Goal: Task Accomplishment & Management: Use online tool/utility

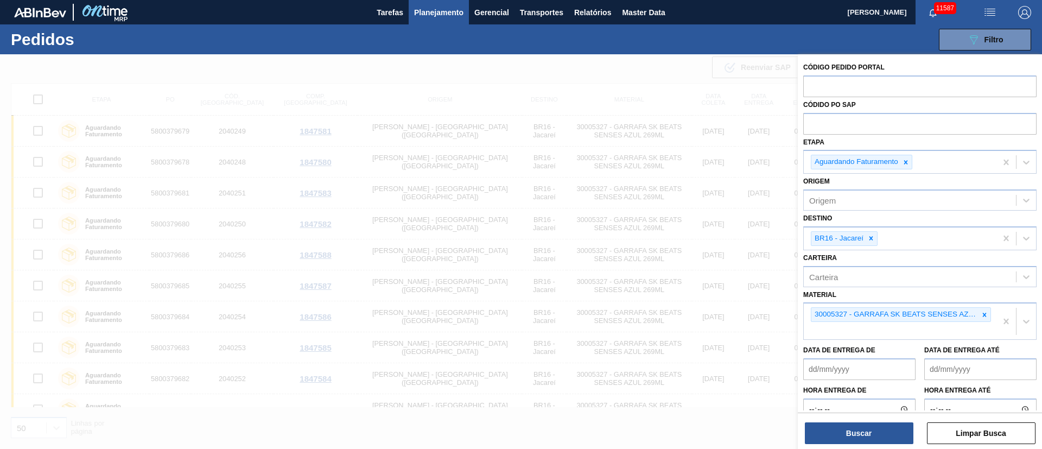
scroll to position [244, 0]
click at [978, 316] on div at bounding box center [984, 315] width 12 height 14
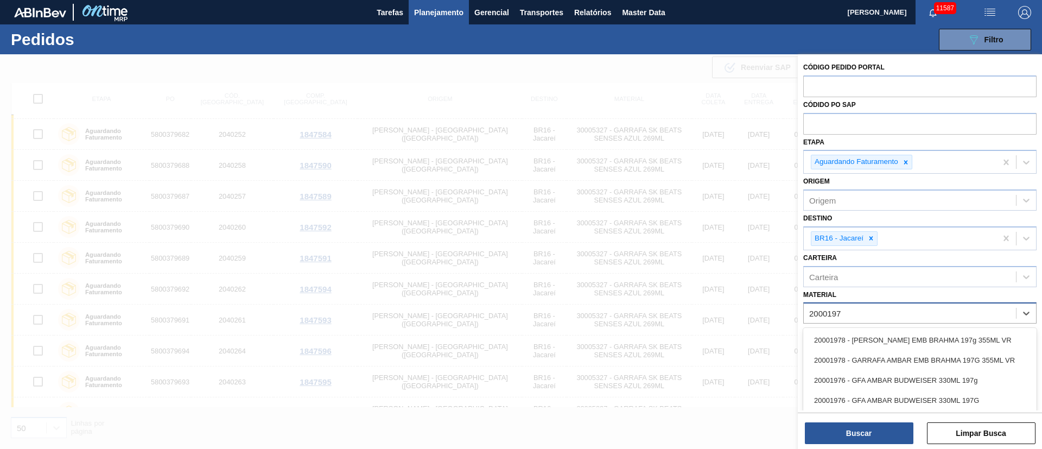
type input "20001976"
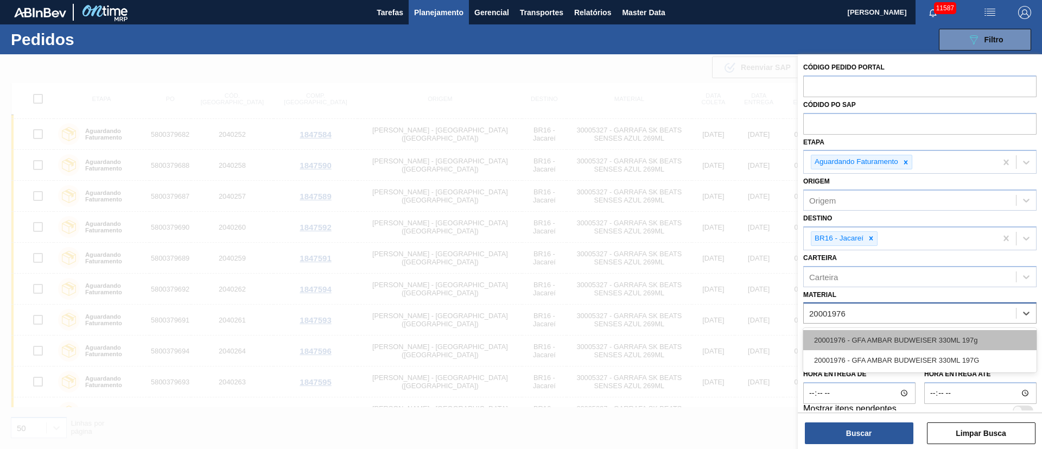
click at [910, 338] on div "20001976 - GFA AMBAR BUDWEISER 330ML 197g" at bounding box center [919, 340] width 233 height 20
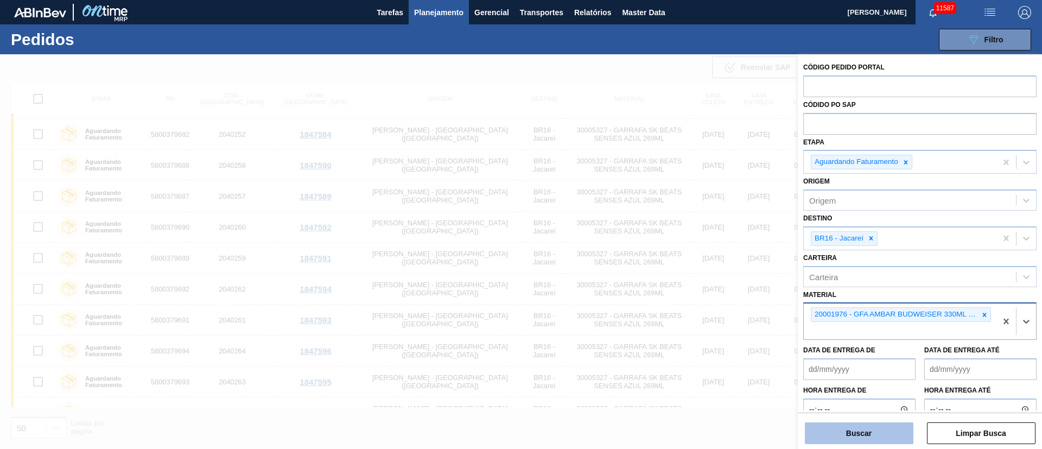
click at [875, 439] on button "Buscar" at bounding box center [859, 433] width 109 height 22
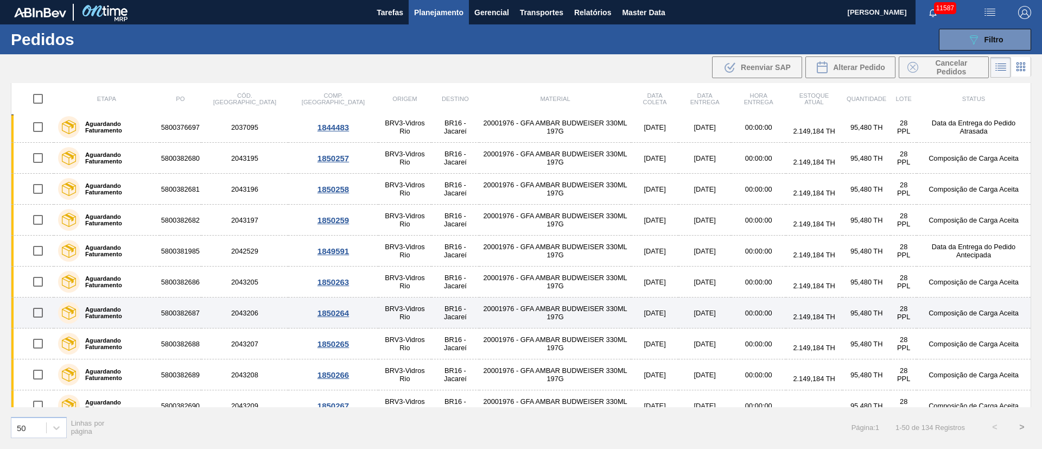
scroll to position [0, 0]
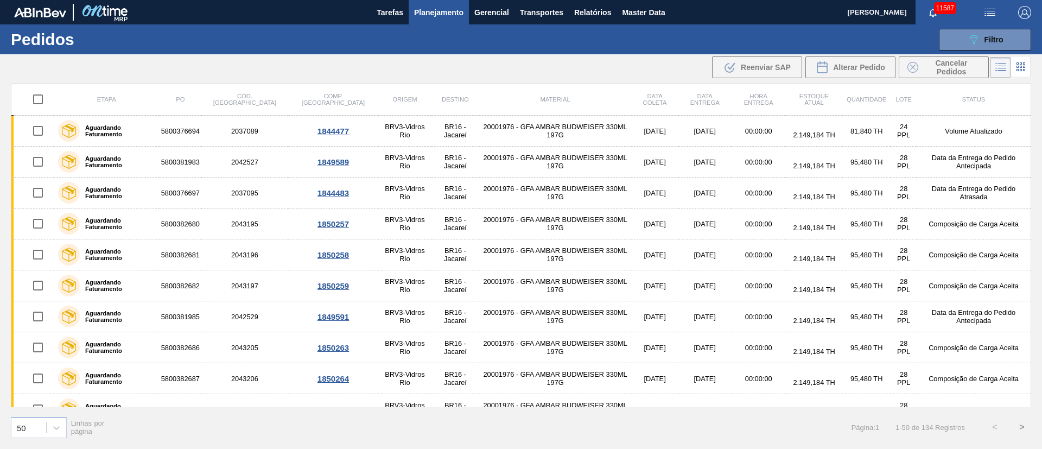
click at [435, 13] on span "Planejamento" at bounding box center [438, 12] width 49 height 13
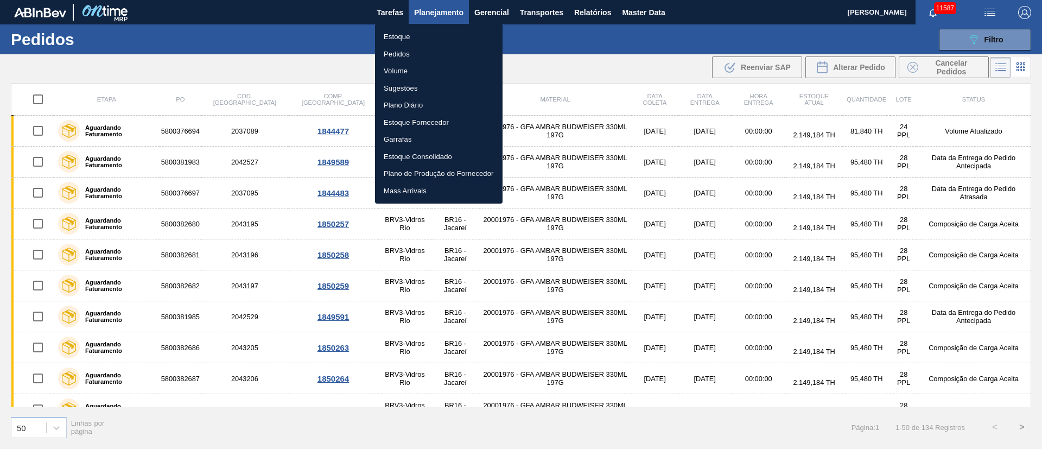
click at [404, 54] on li "Pedidos" at bounding box center [438, 54] width 127 height 17
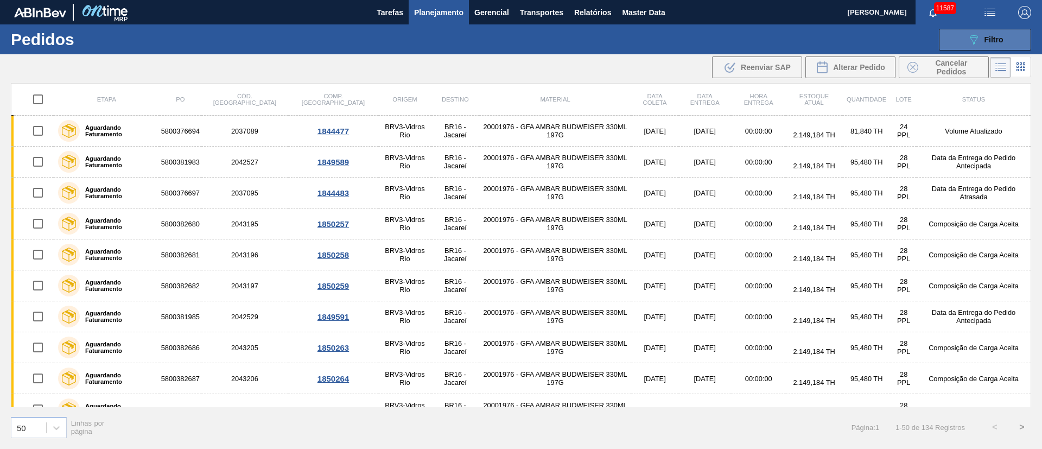
click at [996, 41] on span "Filtro" at bounding box center [993, 39] width 19 height 9
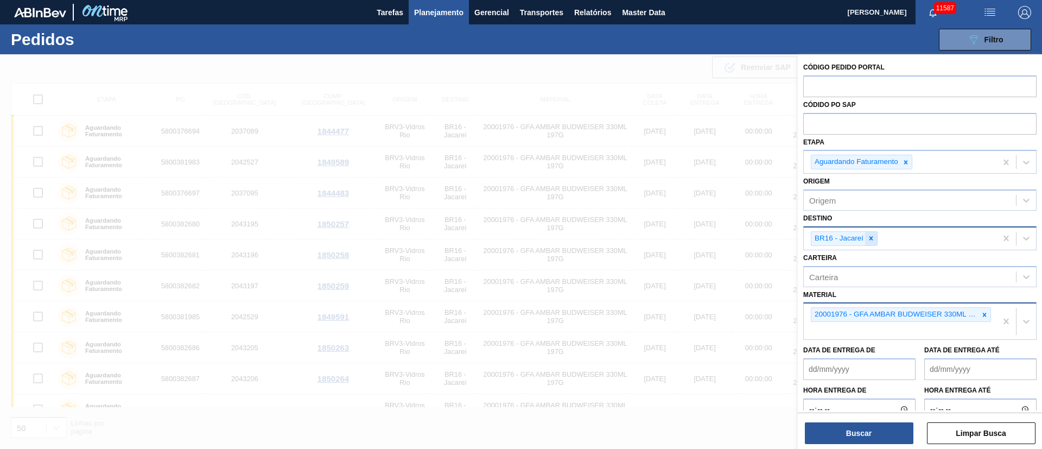
click at [872, 233] on div at bounding box center [871, 239] width 12 height 14
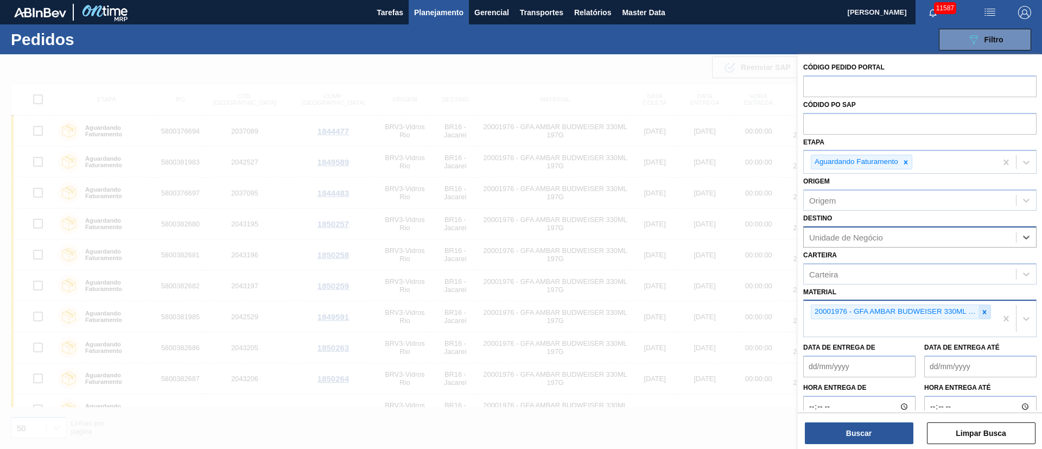
click at [986, 313] on div at bounding box center [984, 312] width 12 height 14
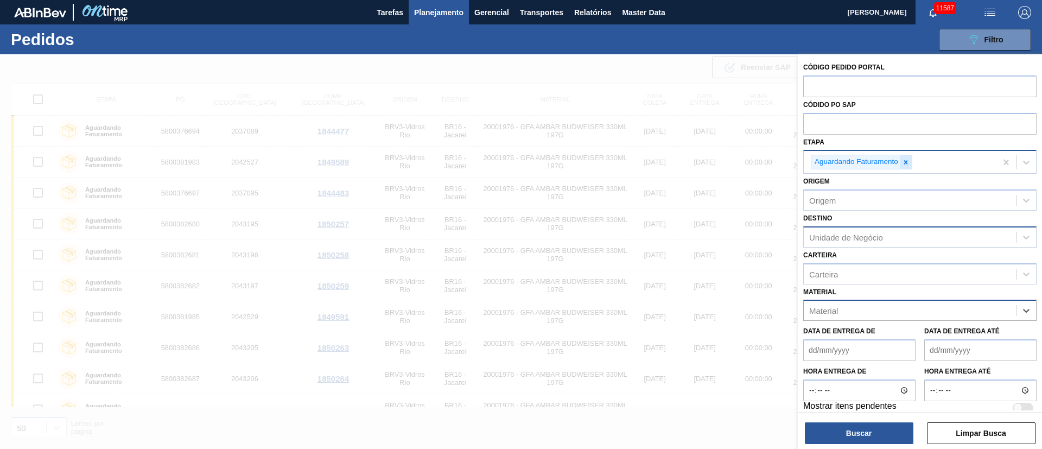
click at [909, 167] on div at bounding box center [906, 162] width 12 height 14
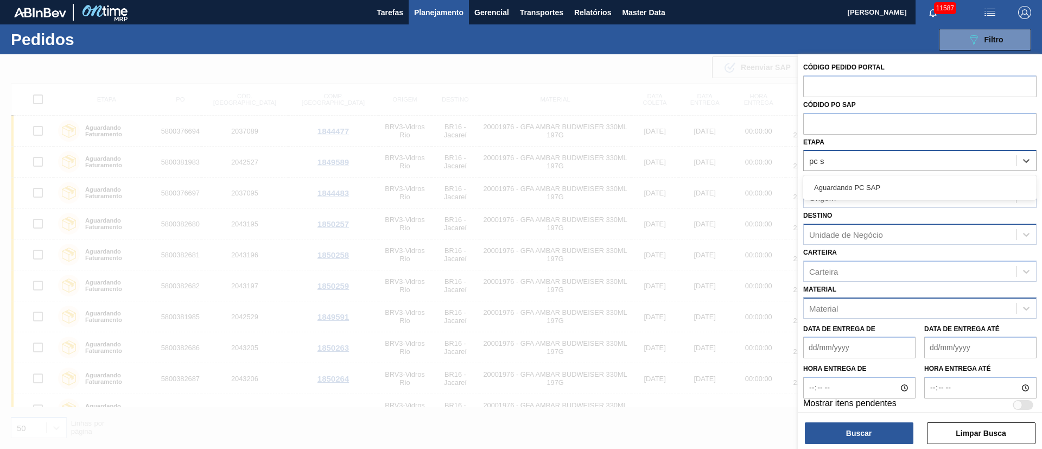
type input "pc sa"
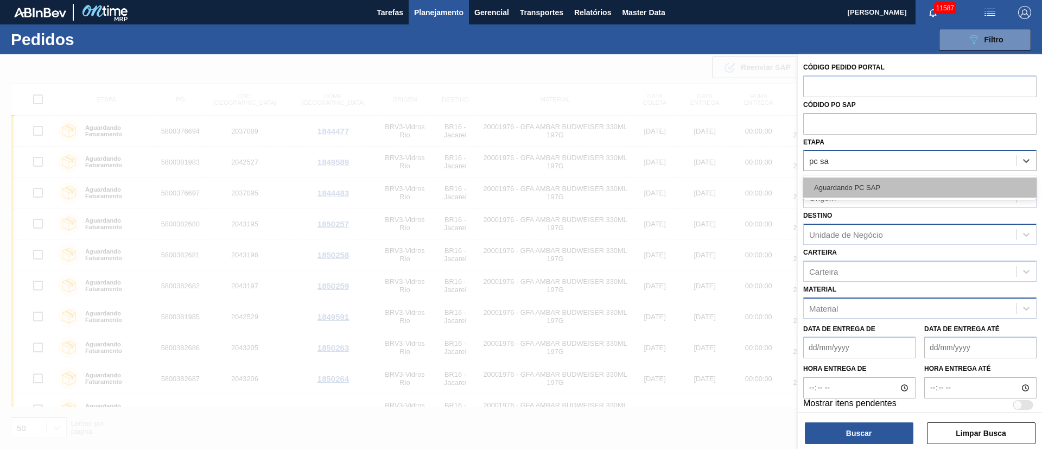
click at [886, 183] on div "Aguardando PC SAP" at bounding box center [919, 187] width 233 height 20
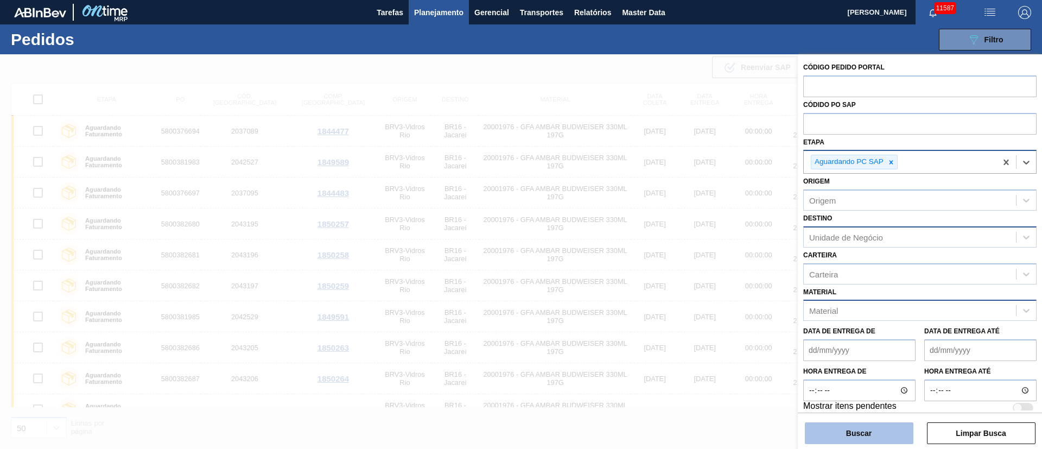
click at [884, 433] on button "Buscar" at bounding box center [859, 433] width 109 height 22
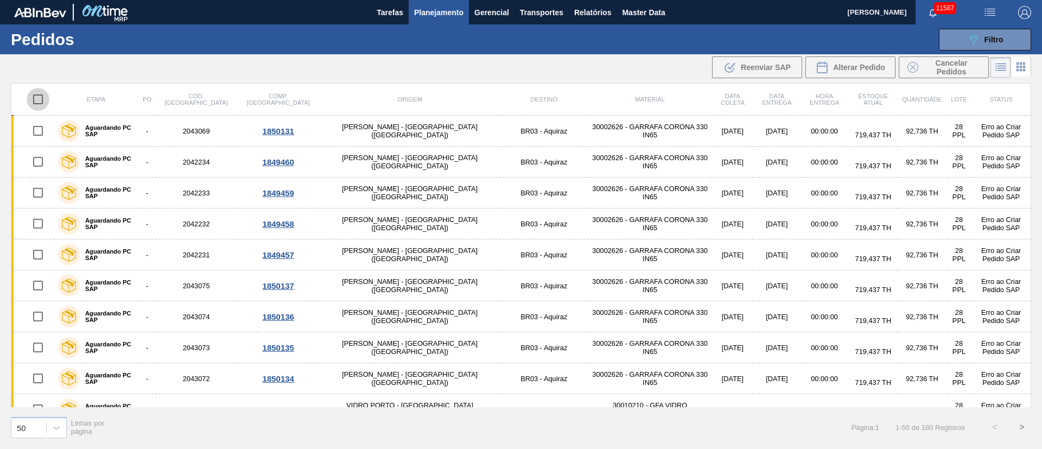
click at [35, 99] on input "checkbox" at bounding box center [38, 99] width 23 height 23
checkbox input "true"
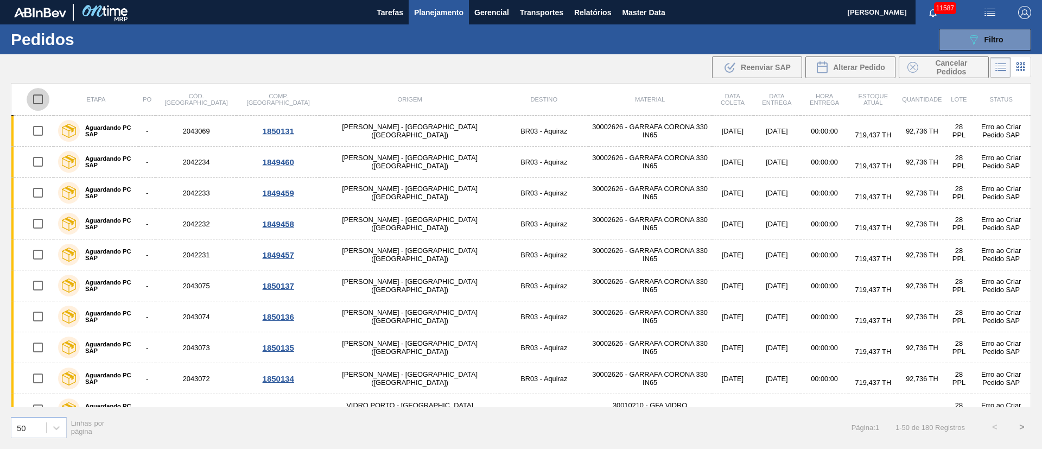
checkbox input "true"
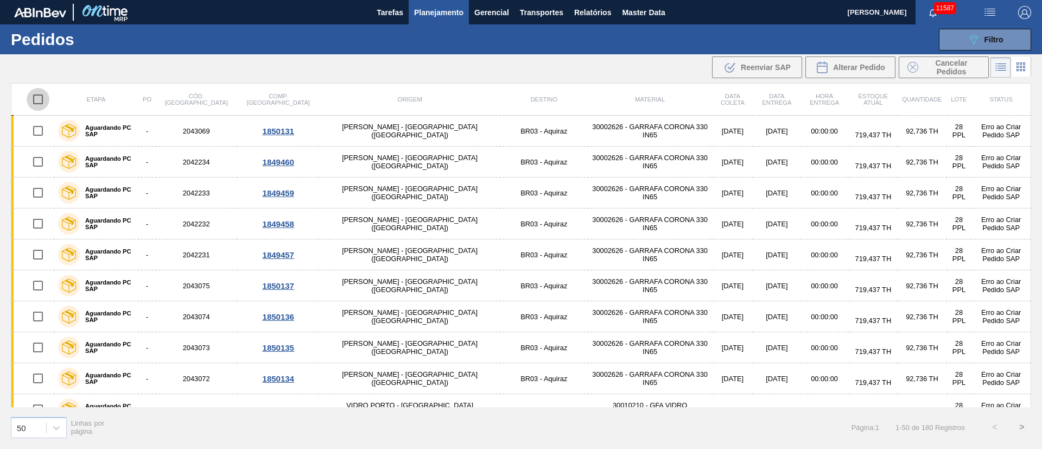
checkbox input "true"
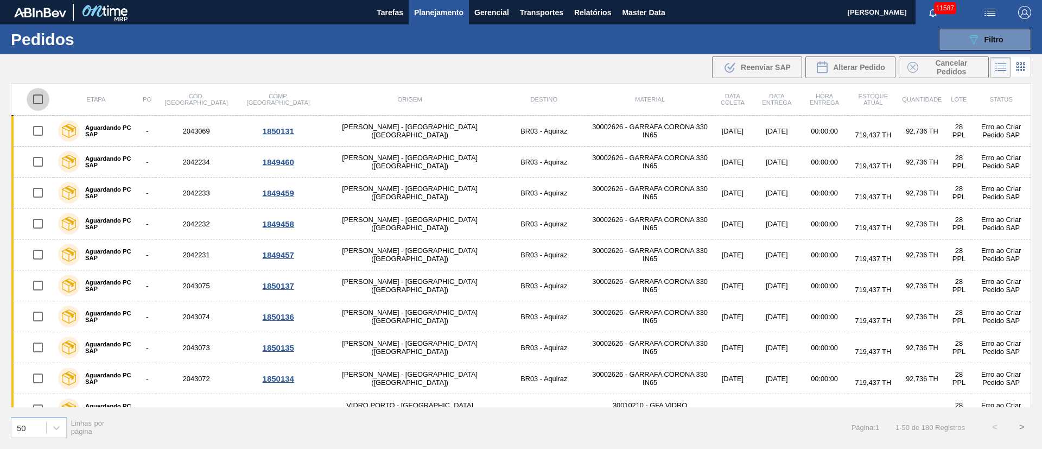
checkbox input "true"
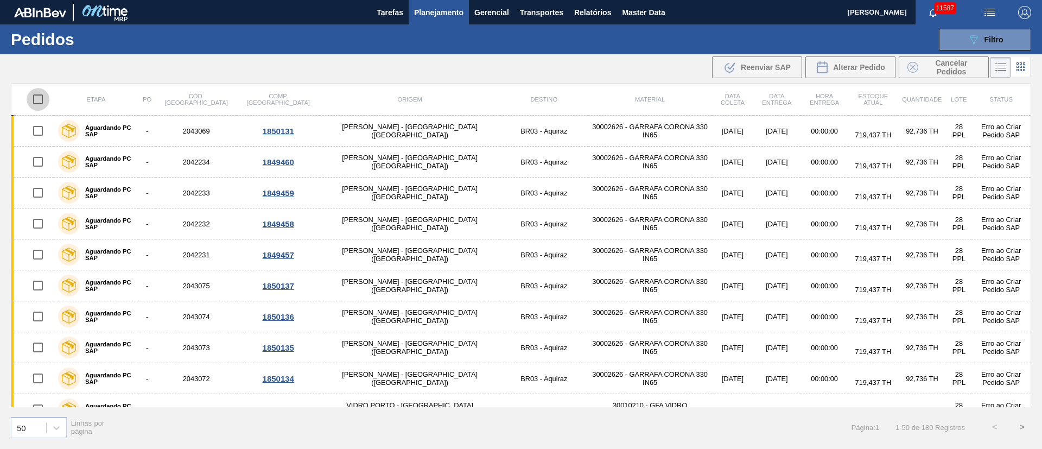
checkbox input "true"
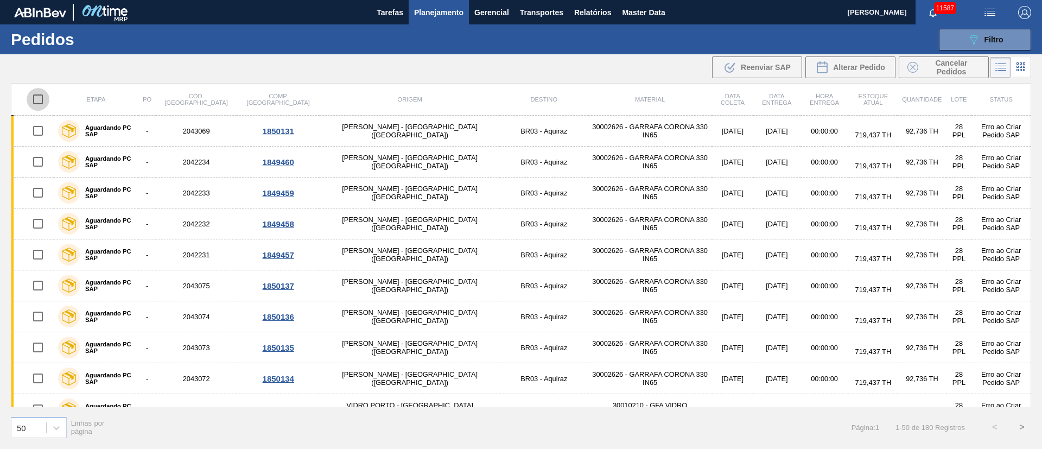
checkbox input "true"
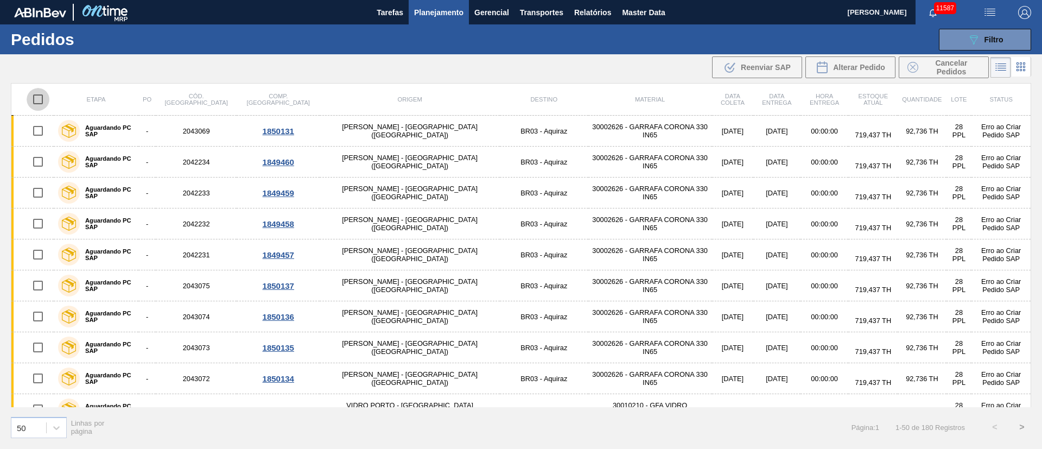
checkbox input "true"
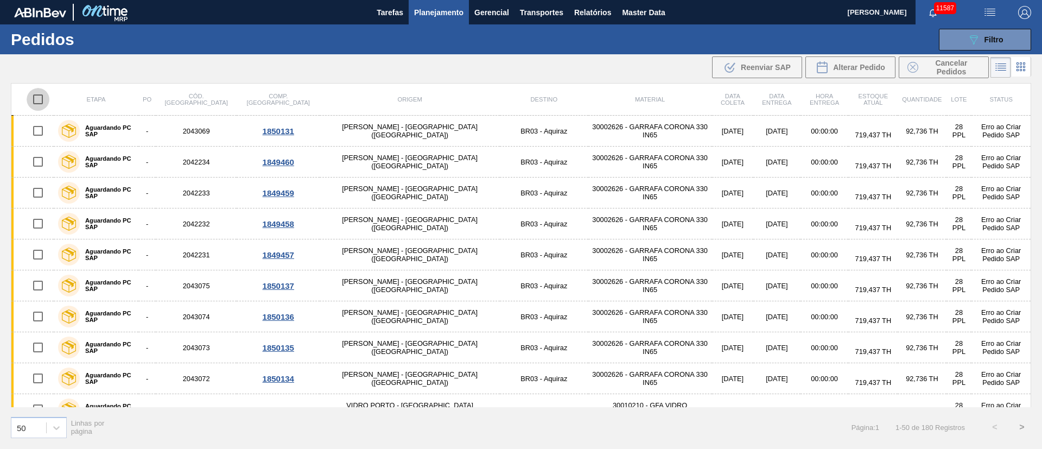
checkbox input "true"
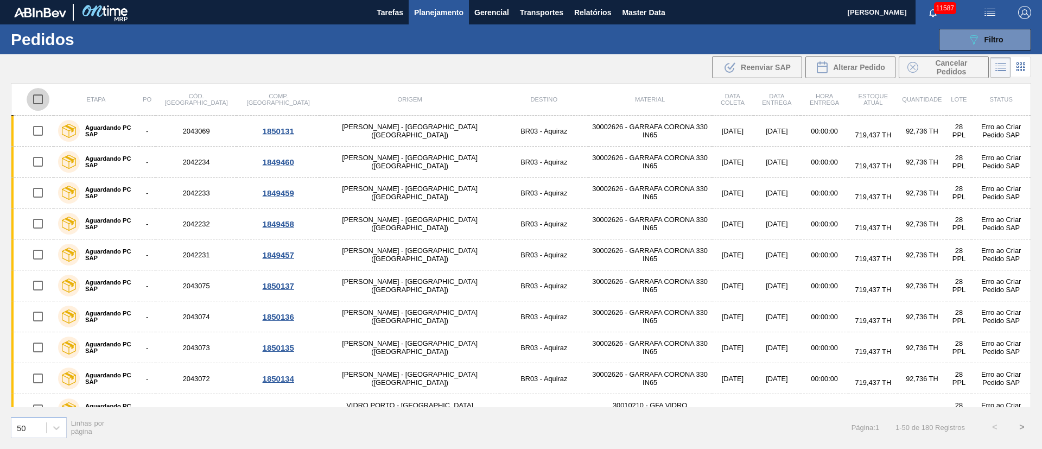
checkbox input "true"
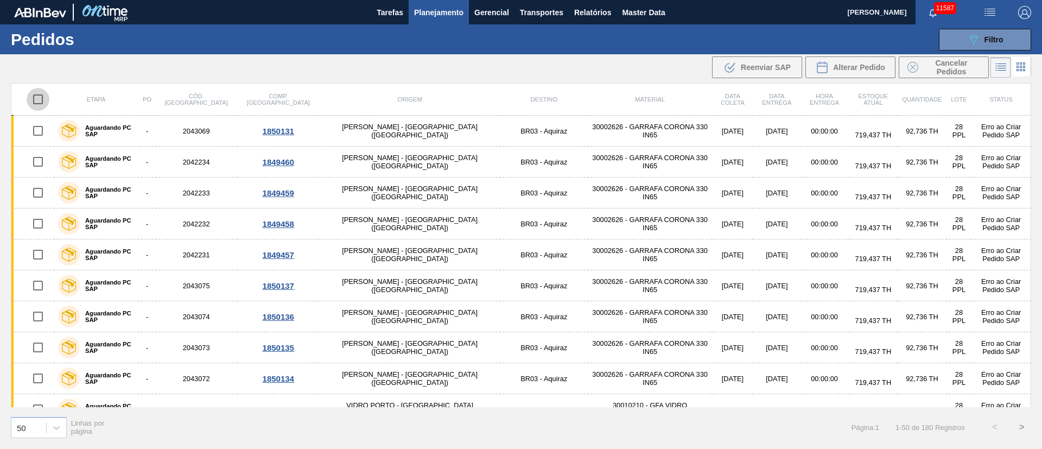
checkbox input "true"
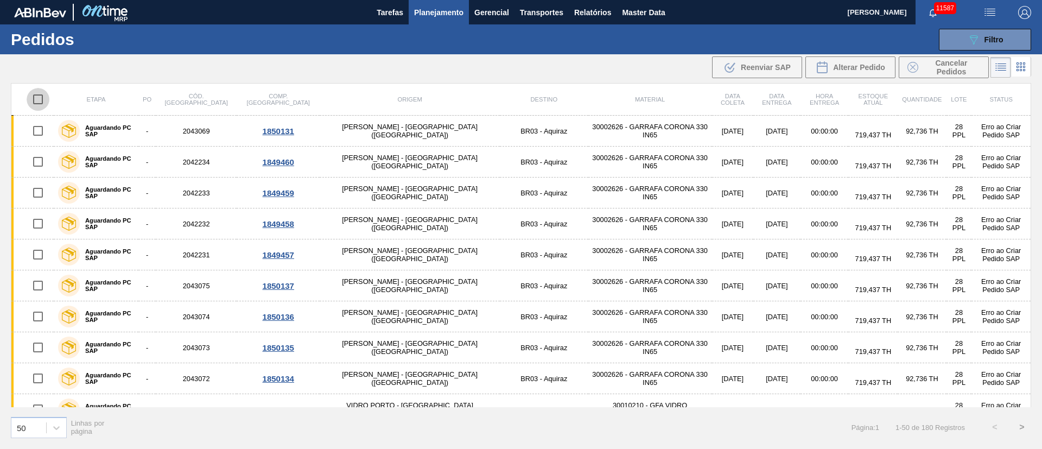
checkbox input "true"
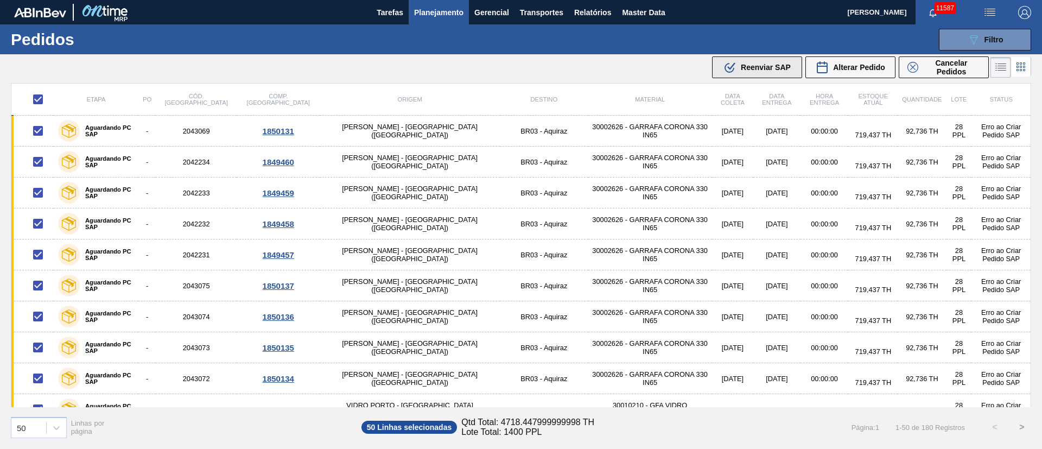
click at [756, 61] on div ".b{fill:var(--color-action-default)} Reenviar SAP" at bounding box center [756, 67] width 67 height 13
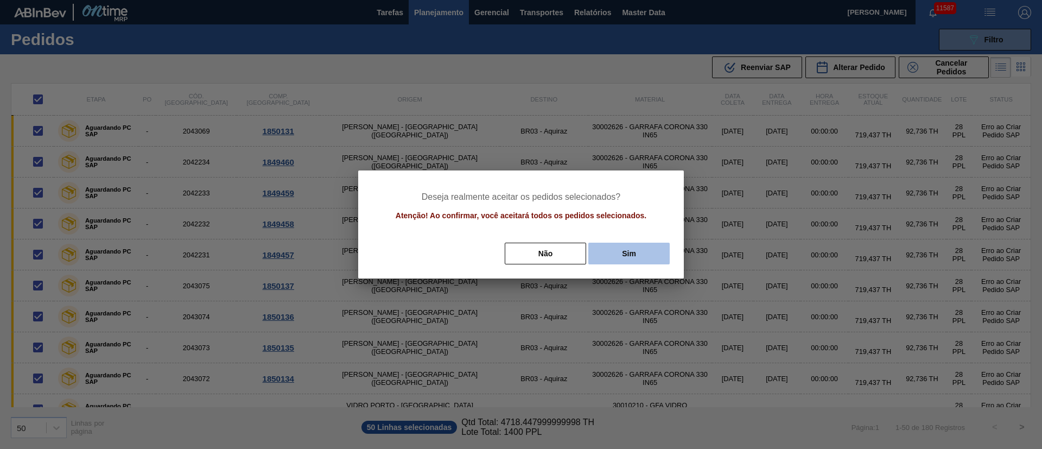
click at [633, 251] on button "Sim" at bounding box center [628, 254] width 81 height 22
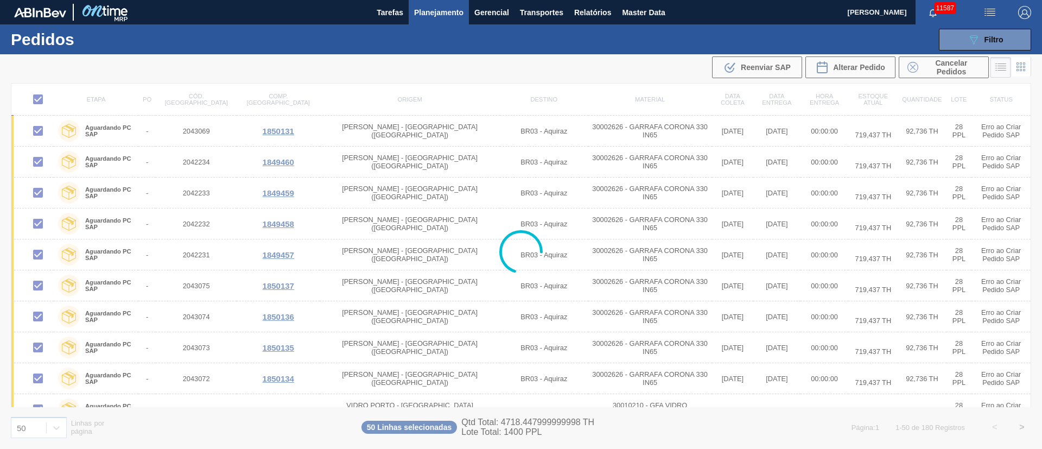
checkbox input "false"
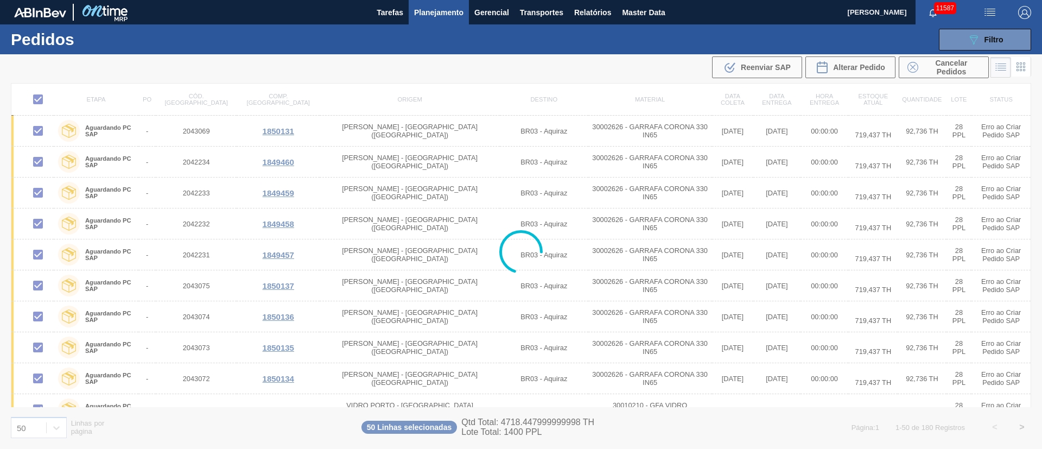
checkbox input "false"
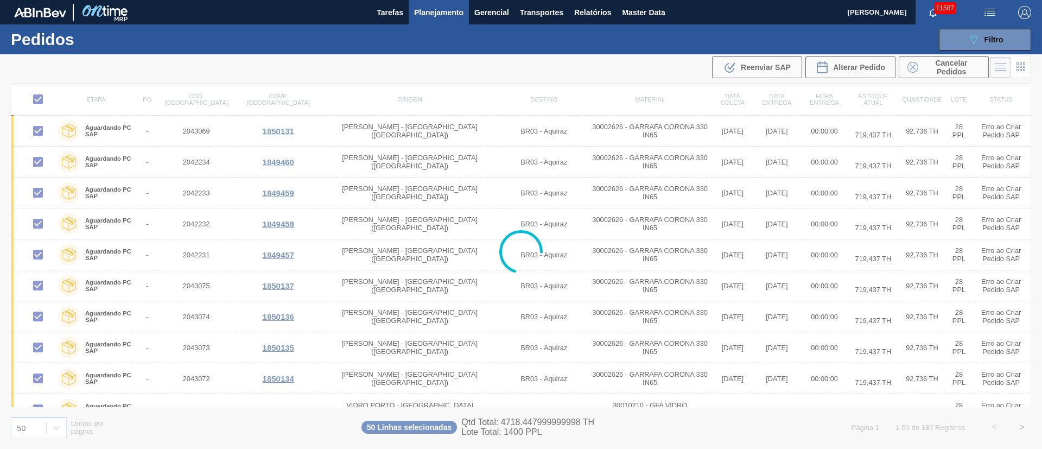
checkbox input "false"
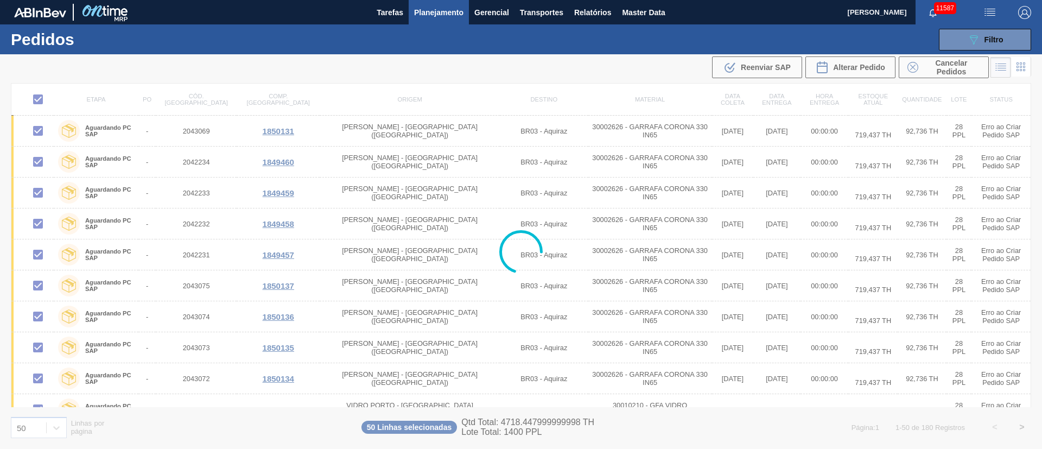
checkbox input "false"
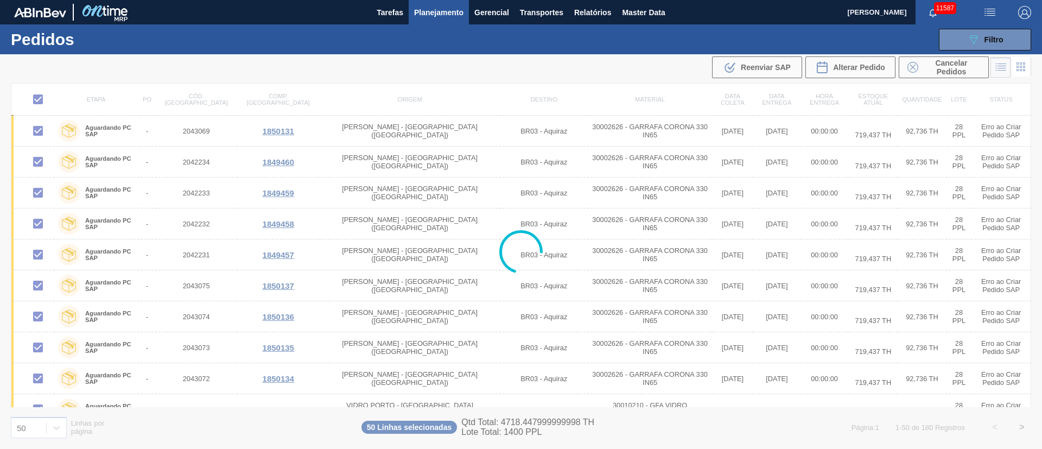
checkbox input "false"
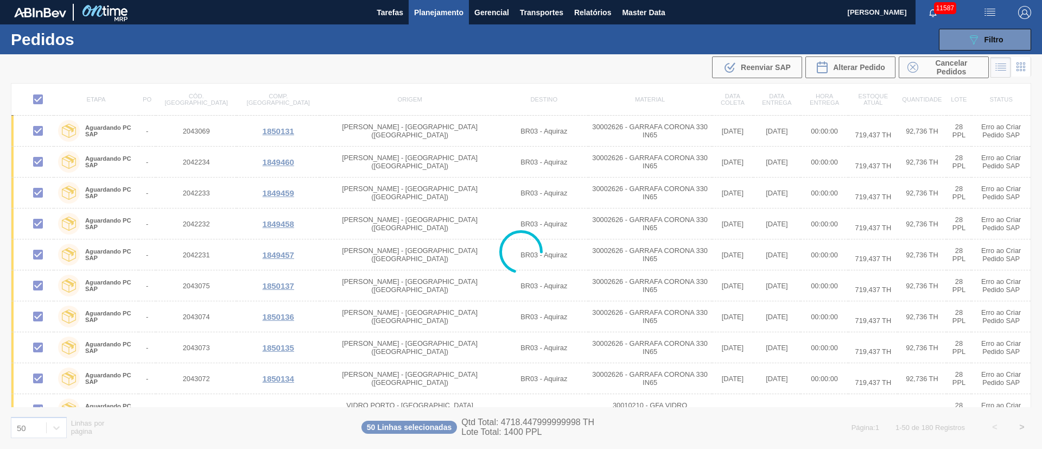
checkbox input "false"
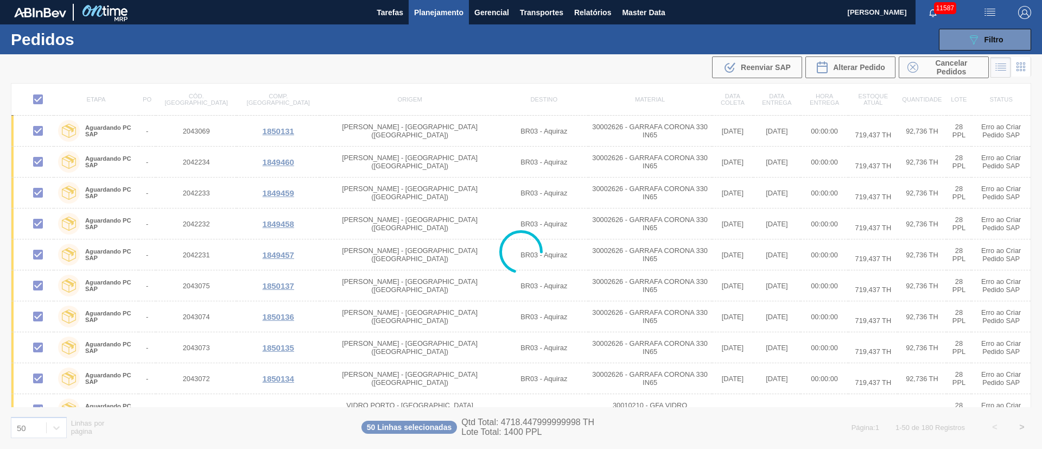
checkbox input "false"
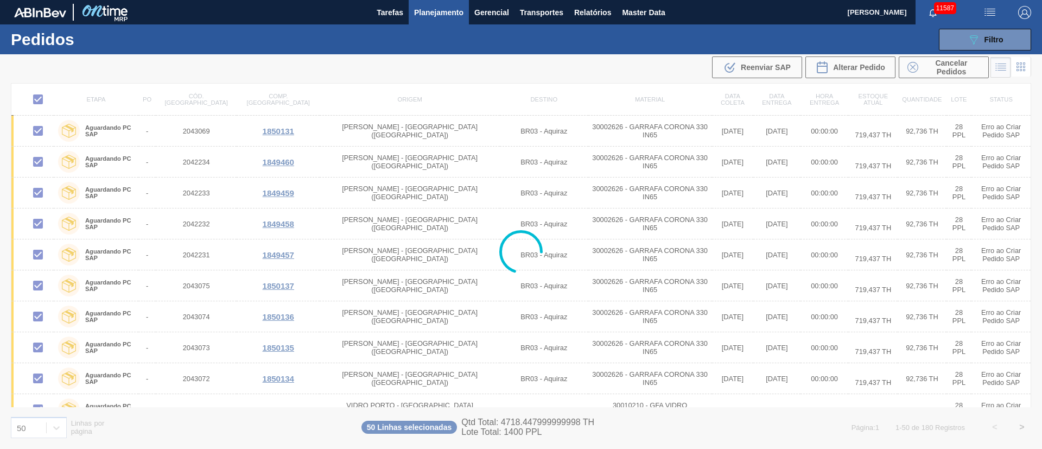
checkbox input "false"
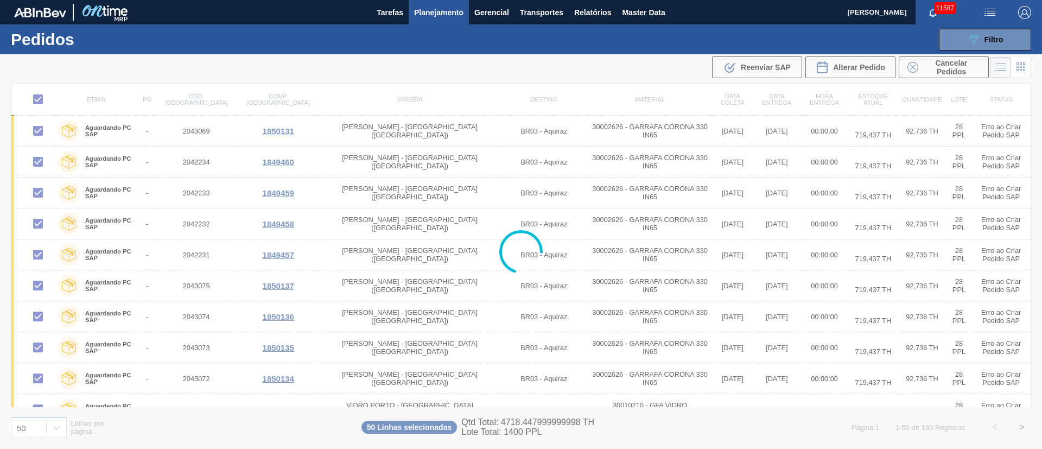
checkbox input "false"
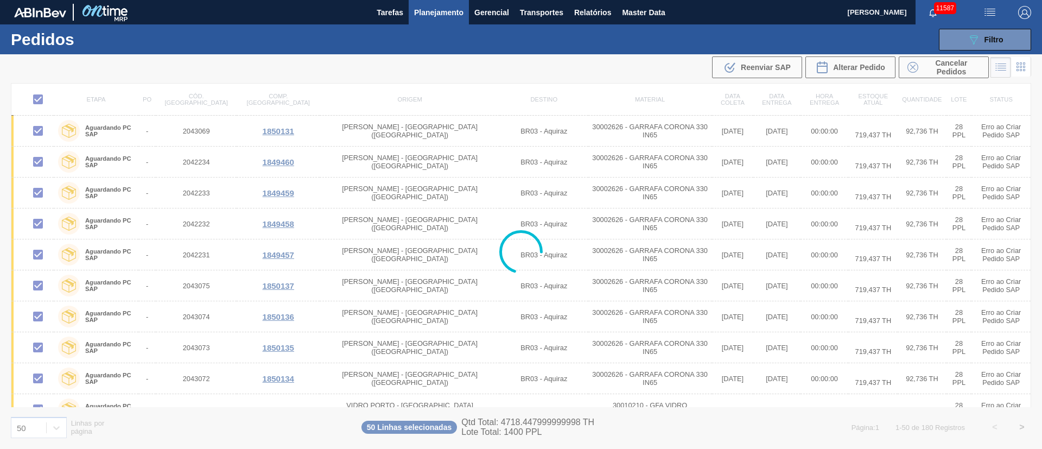
checkbox input "false"
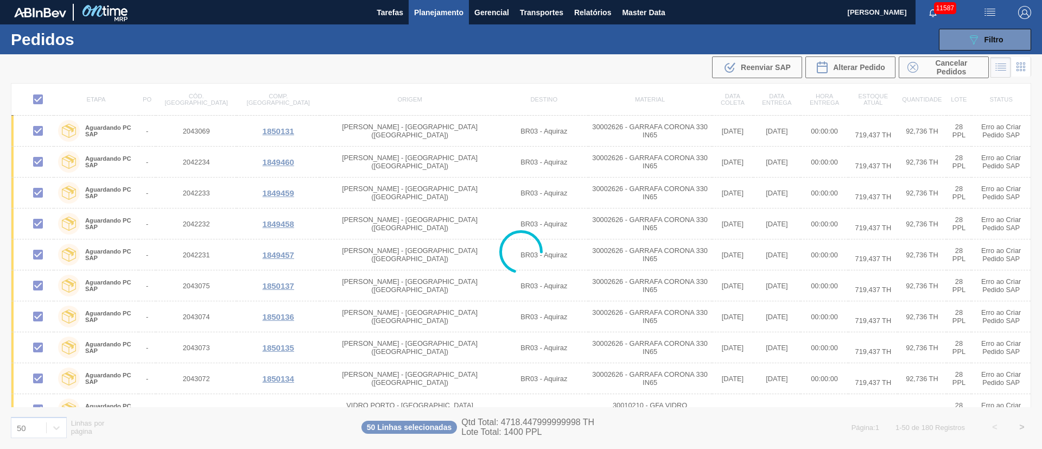
checkbox input "false"
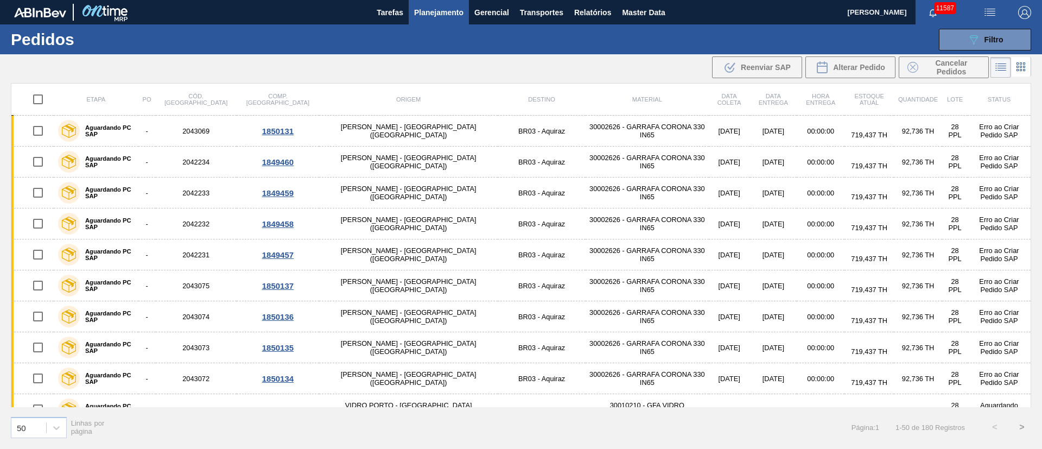
click at [585, 110] on th "Material" at bounding box center [646, 100] width 123 height 32
click at [588, 14] on span "Relatórios" at bounding box center [592, 12] width 37 height 13
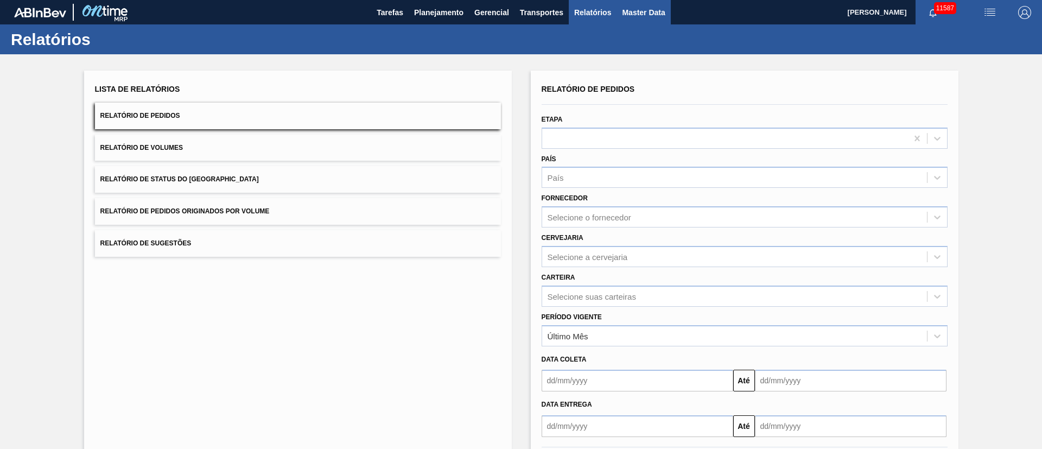
click at [652, 11] on span "Master Data" at bounding box center [643, 12] width 43 height 13
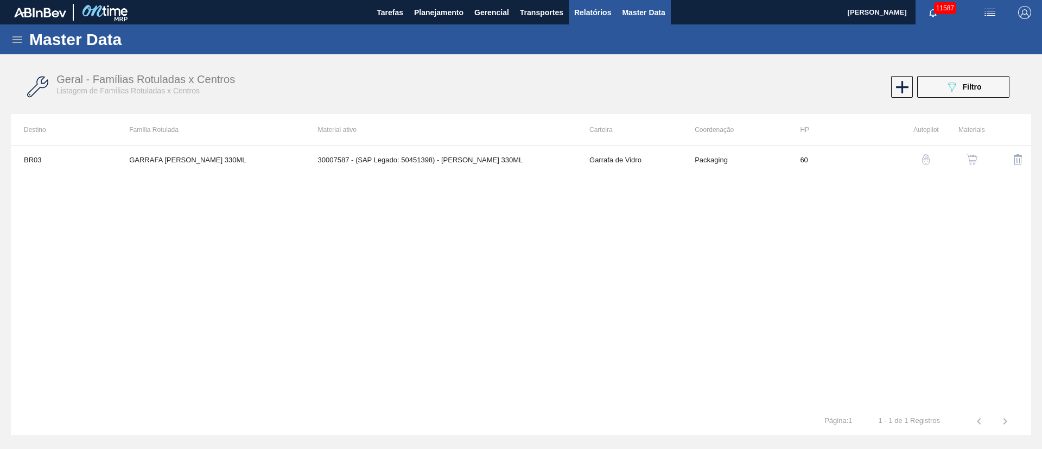
click at [580, 7] on span "Relatórios" at bounding box center [592, 12] width 37 height 13
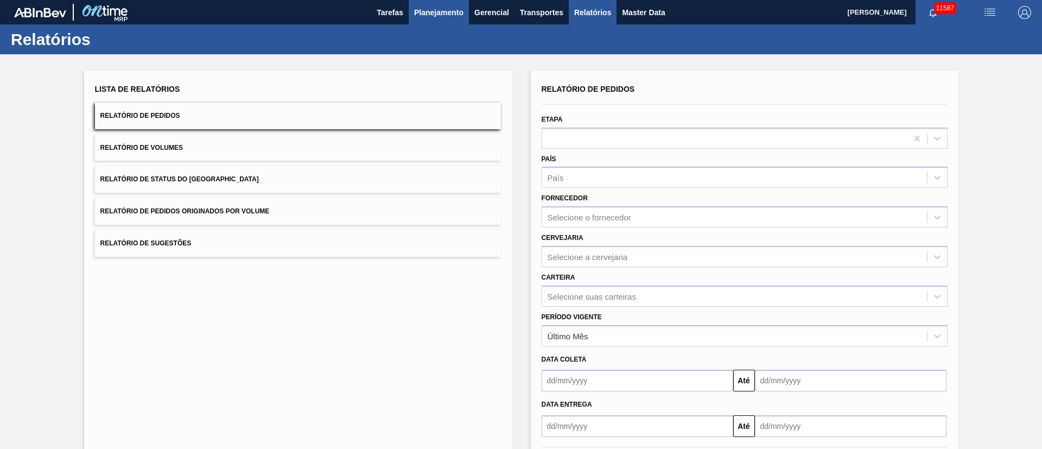
click at [456, 9] on span "Planejamento" at bounding box center [438, 12] width 49 height 13
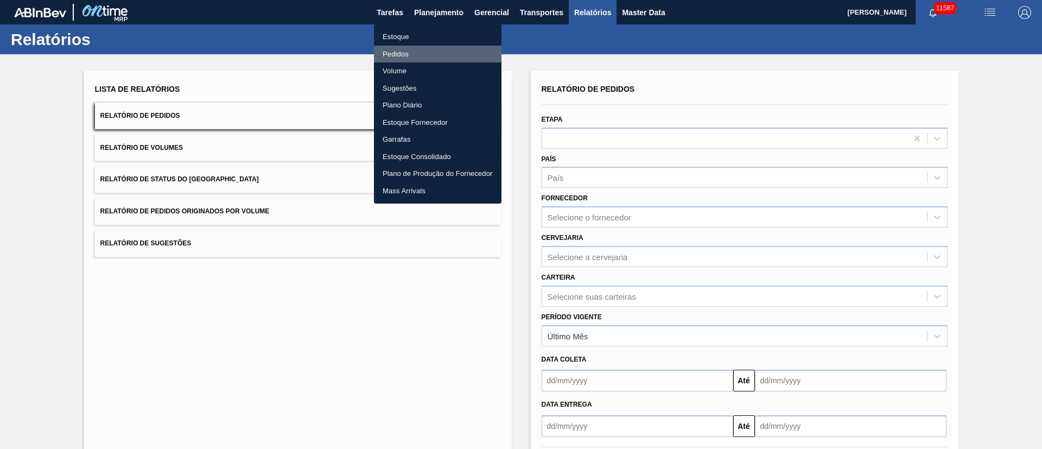
click at [397, 51] on li "Pedidos" at bounding box center [437, 54] width 127 height 17
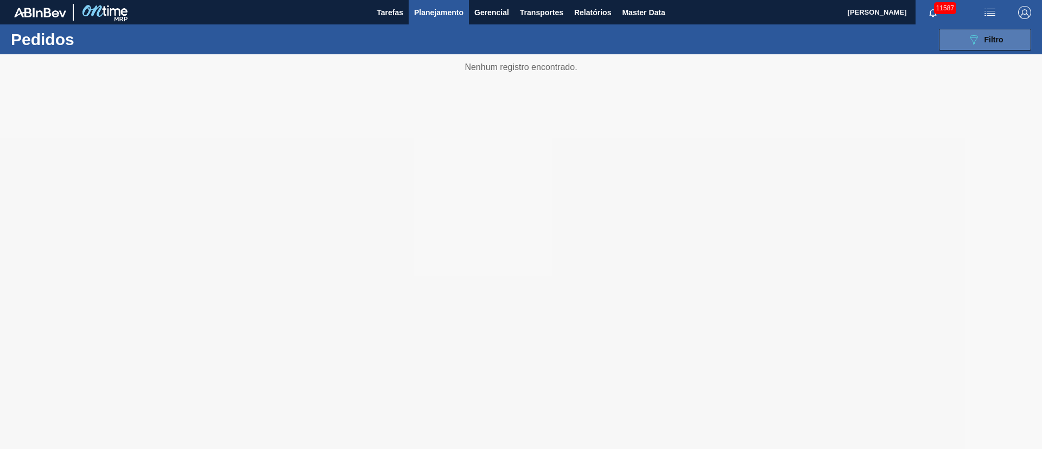
click at [1007, 33] on button "089F7B8B-B2A5-4AFE-B5C0-19BA573D28AC Filtro" at bounding box center [985, 40] width 92 height 22
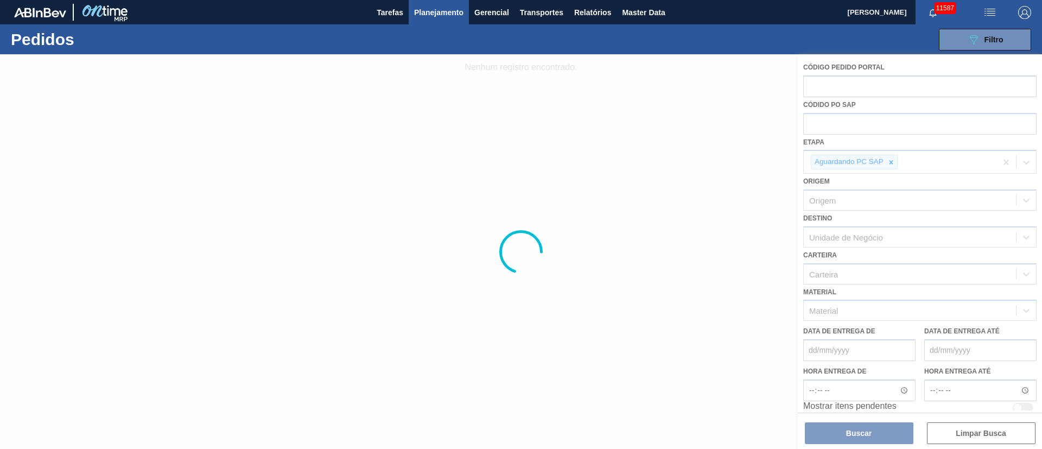
click at [848, 425] on div at bounding box center [521, 251] width 1042 height 394
click at [847, 431] on div at bounding box center [521, 251] width 1042 height 394
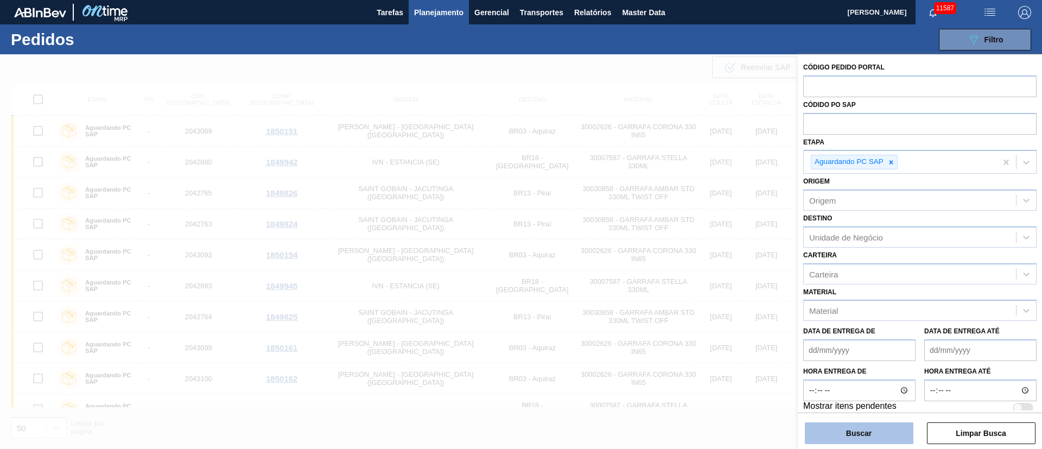
click at [866, 429] on button "Buscar" at bounding box center [859, 433] width 109 height 22
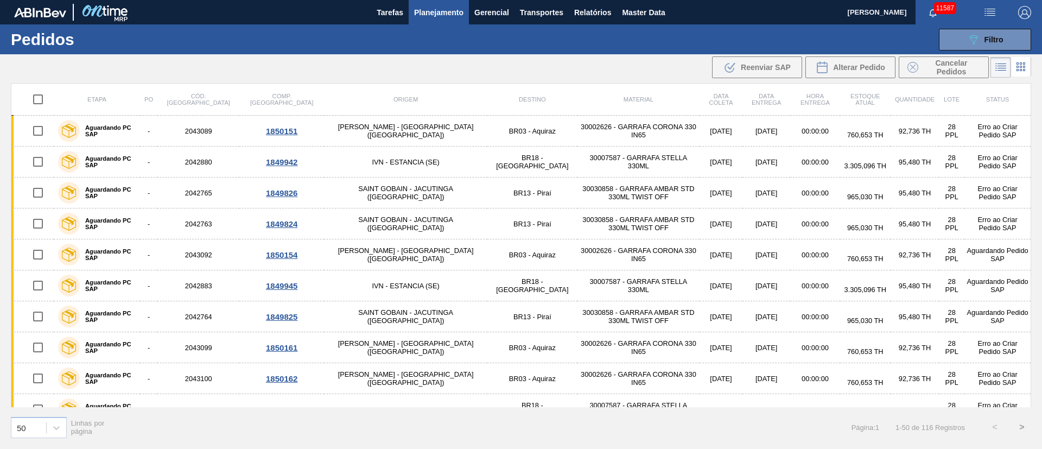
click at [40, 99] on input "checkbox" at bounding box center [38, 99] width 23 height 23
checkbox input "true"
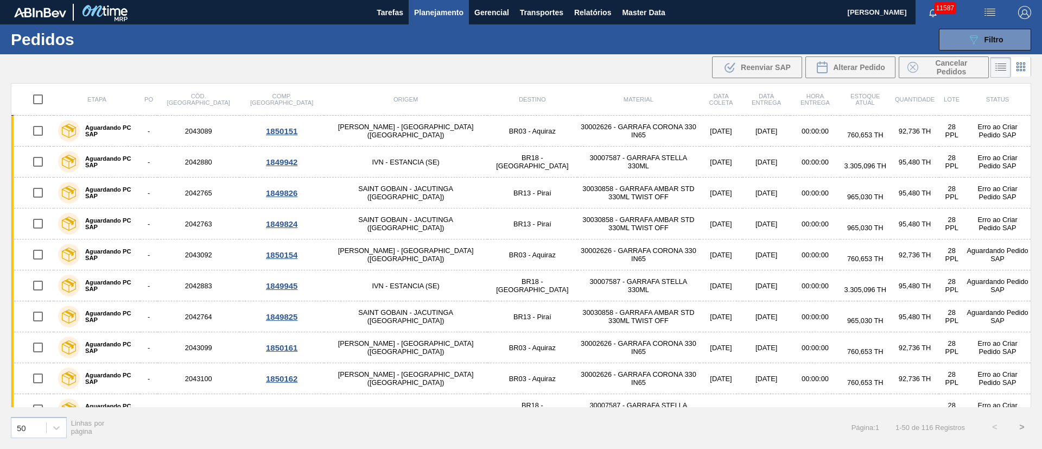
checkbox input "true"
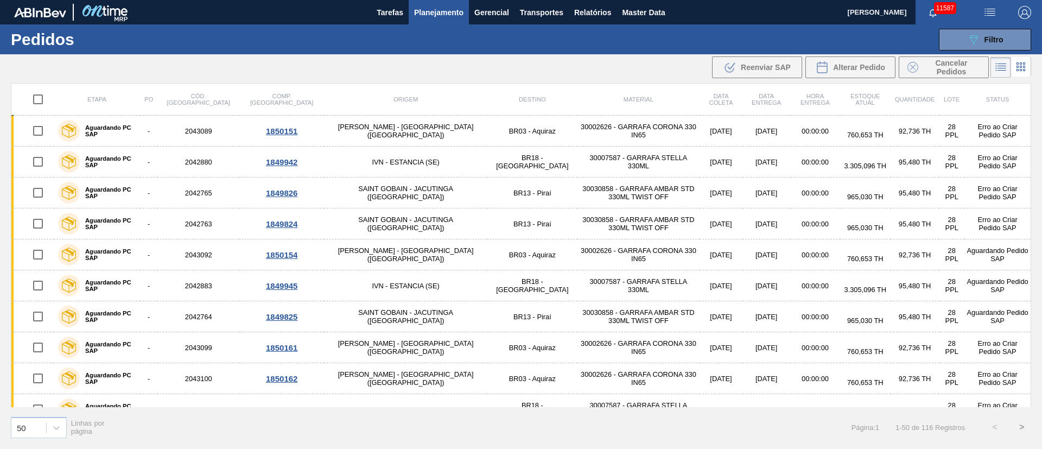
checkbox input "true"
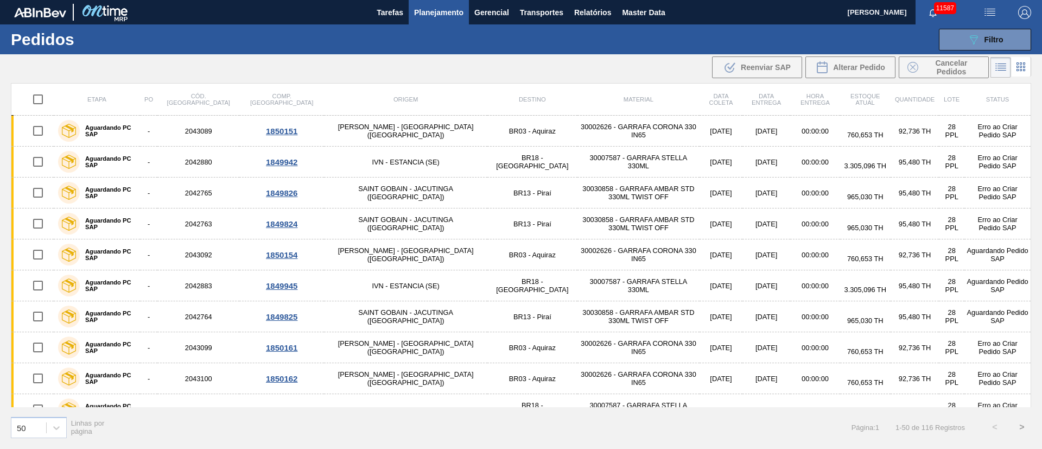
checkbox input "true"
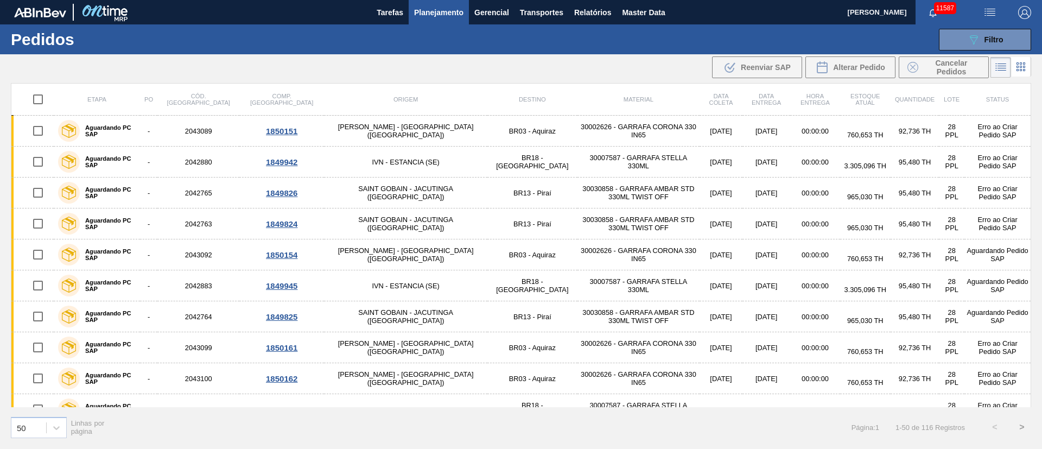
checkbox input "true"
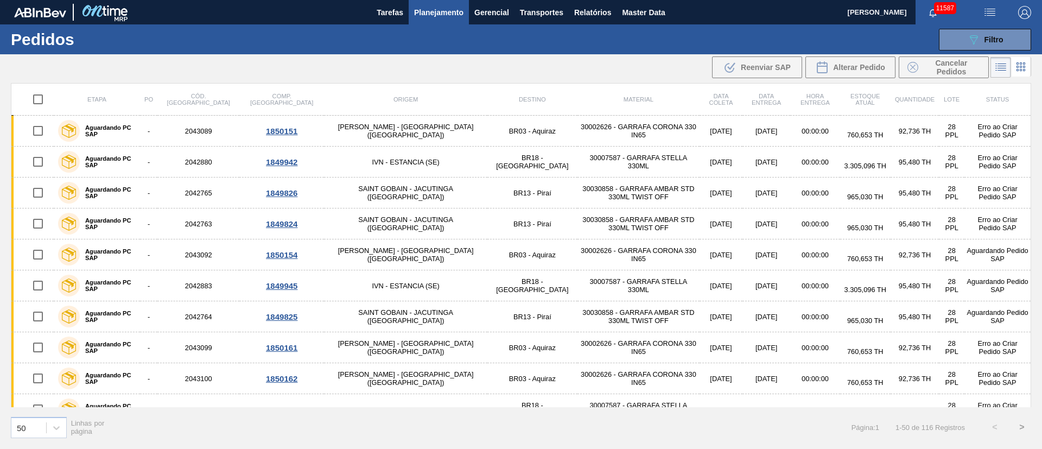
checkbox input "true"
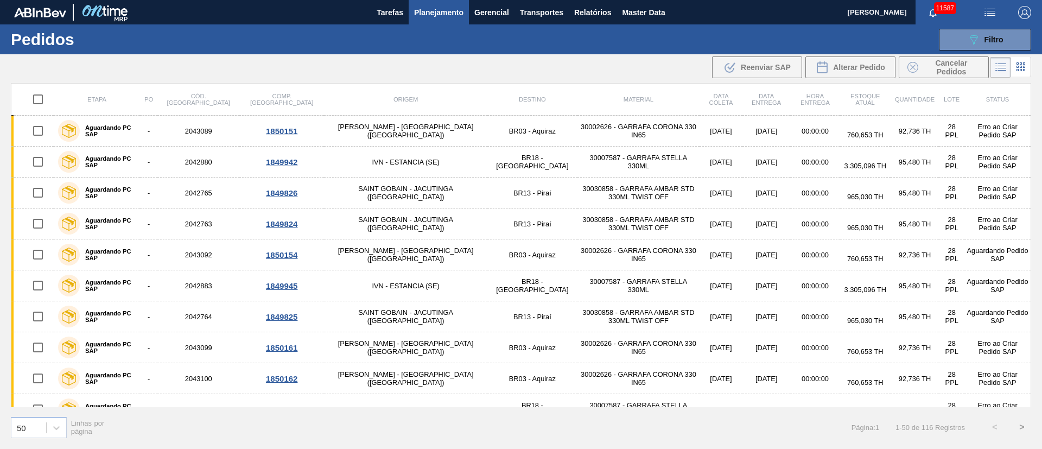
checkbox input "true"
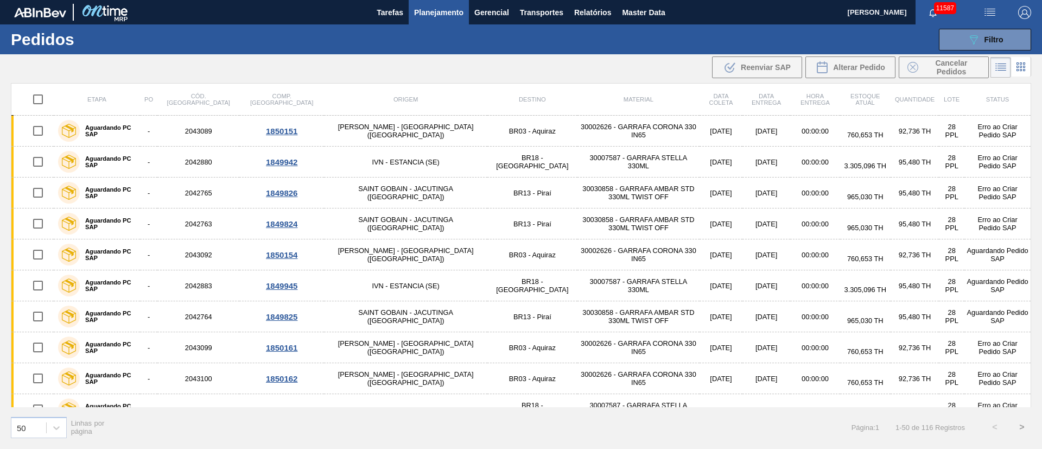
checkbox input "true"
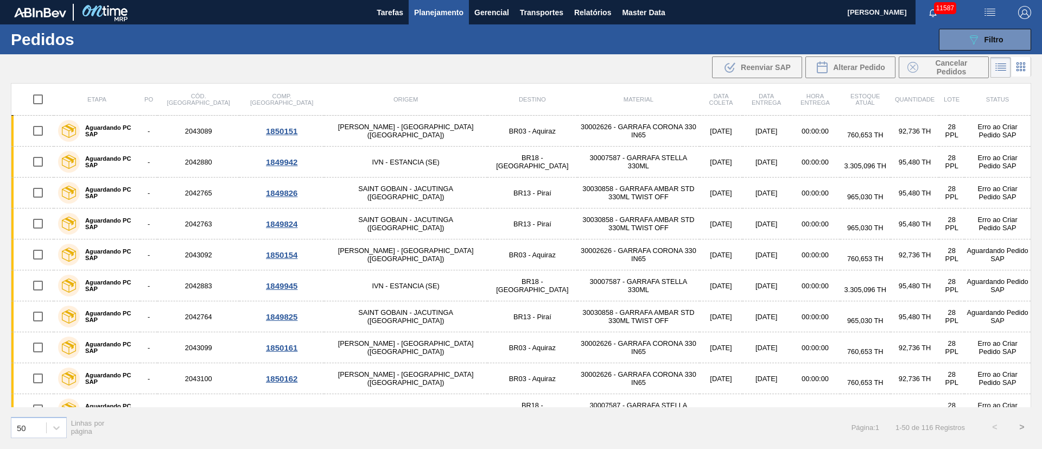
checkbox input "true"
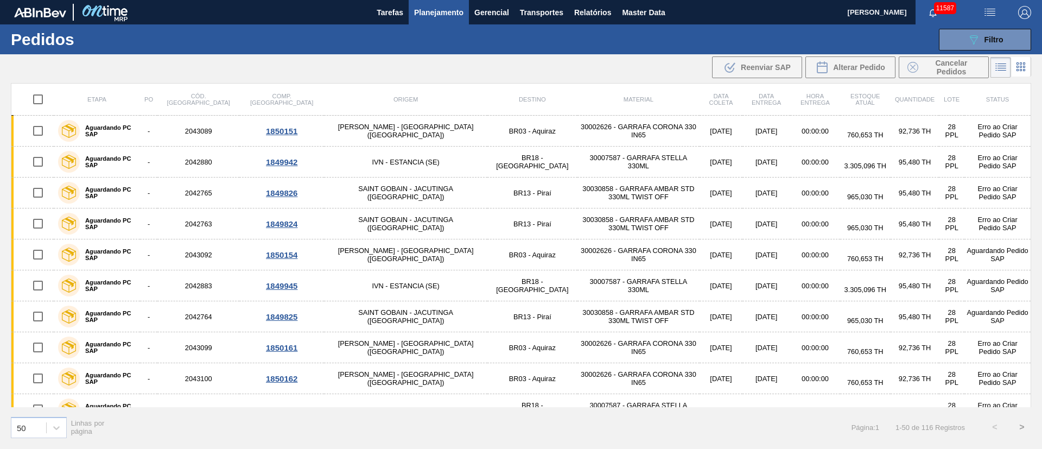
checkbox input "true"
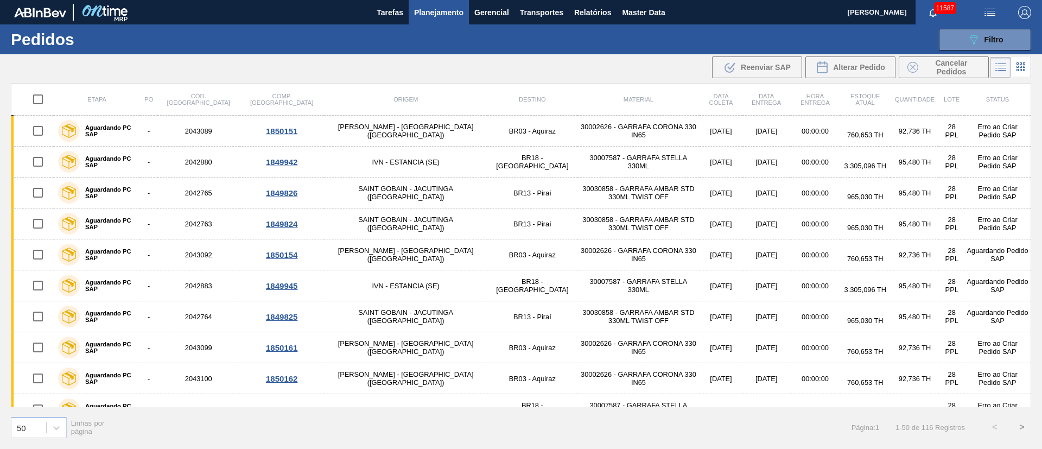
checkbox input "true"
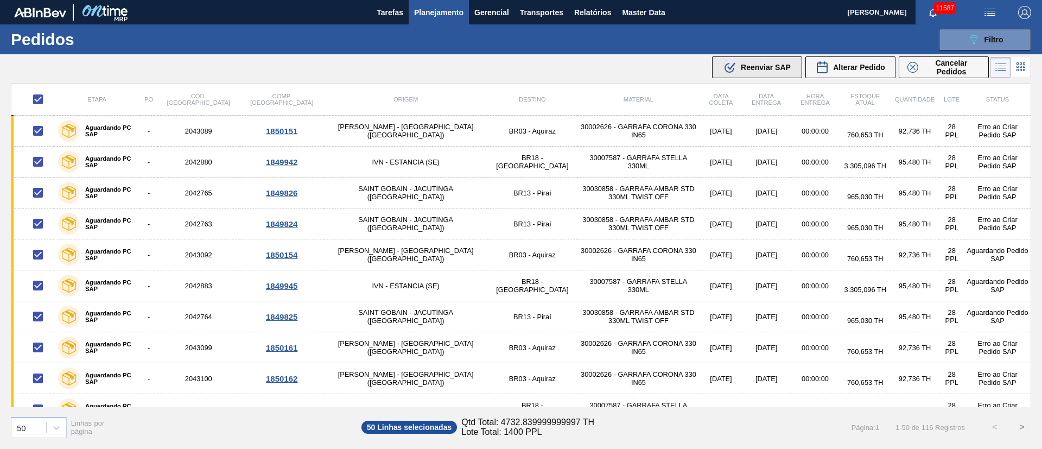
click at [743, 72] on div ".b{fill:var(--color-action-default)} Reenviar SAP" at bounding box center [756, 67] width 67 height 13
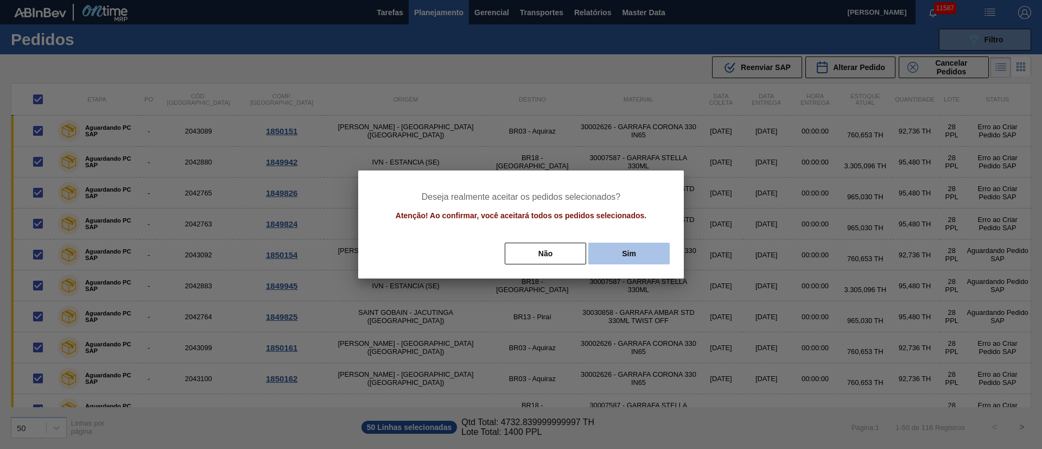
click at [623, 252] on button "Sim" at bounding box center [628, 254] width 81 height 22
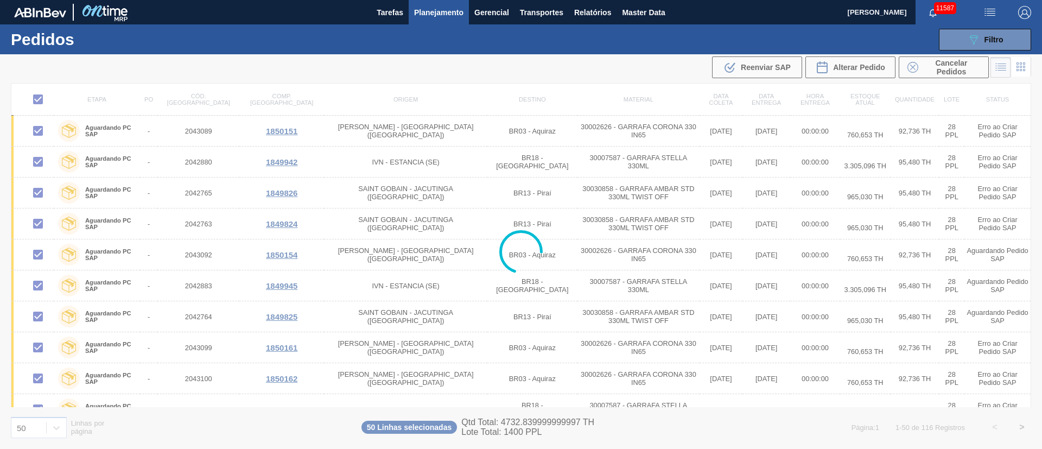
checkbox input "false"
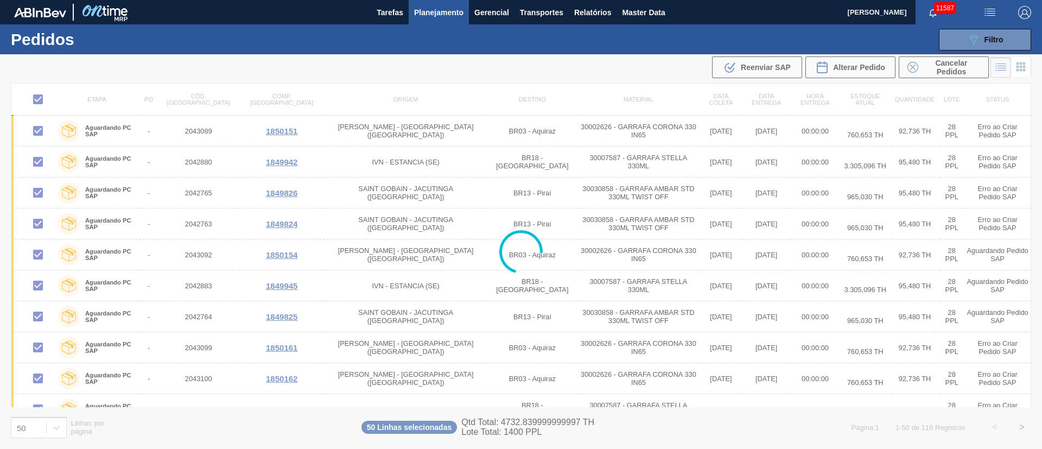
checkbox input "false"
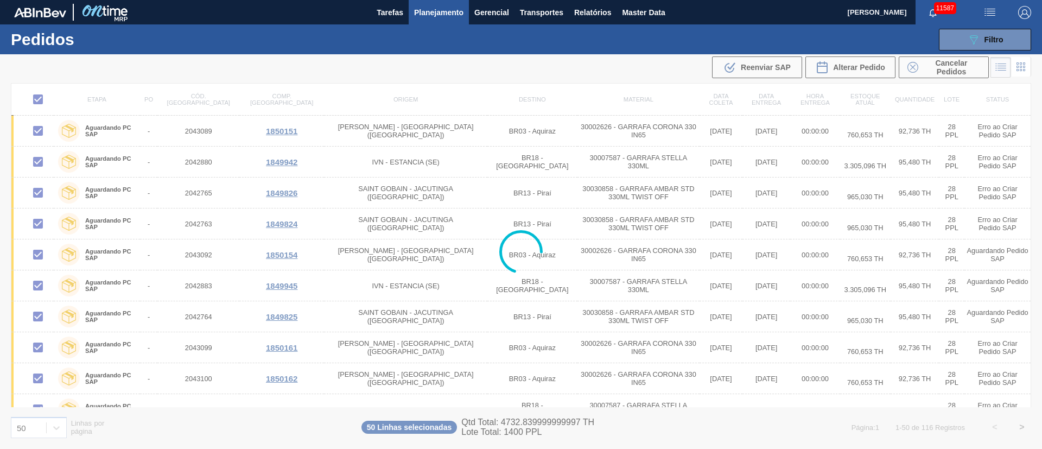
checkbox input "false"
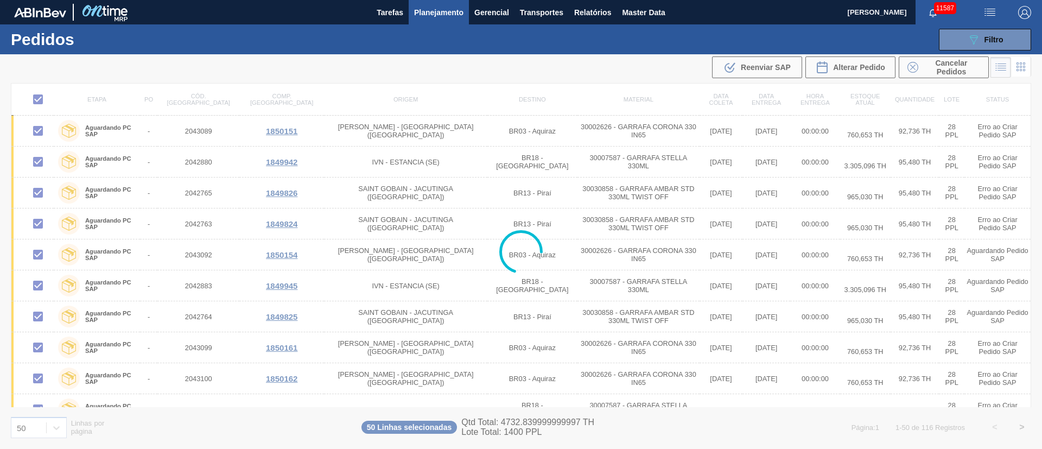
checkbox input "false"
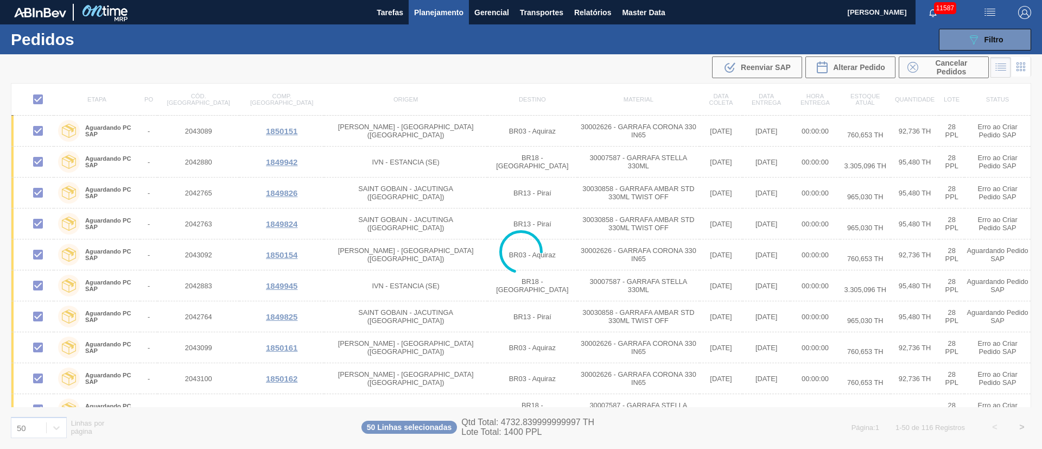
checkbox input "false"
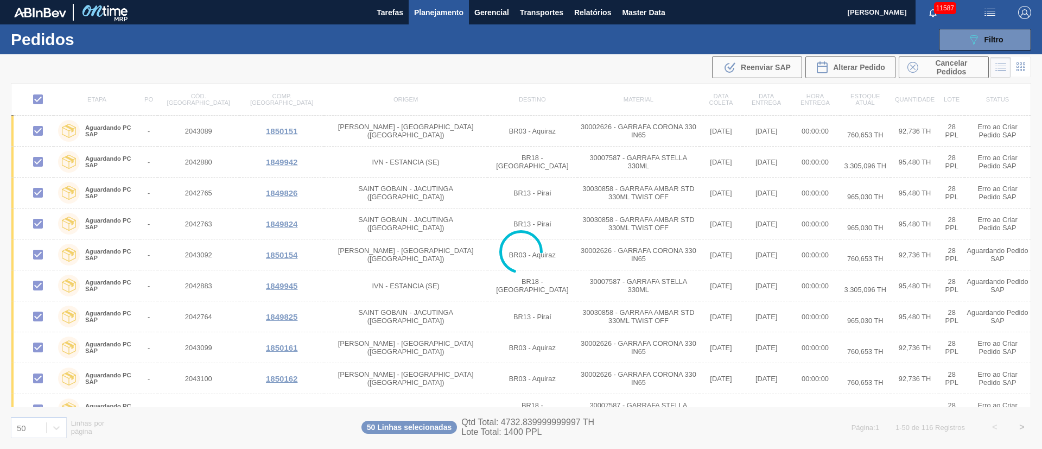
checkbox input "false"
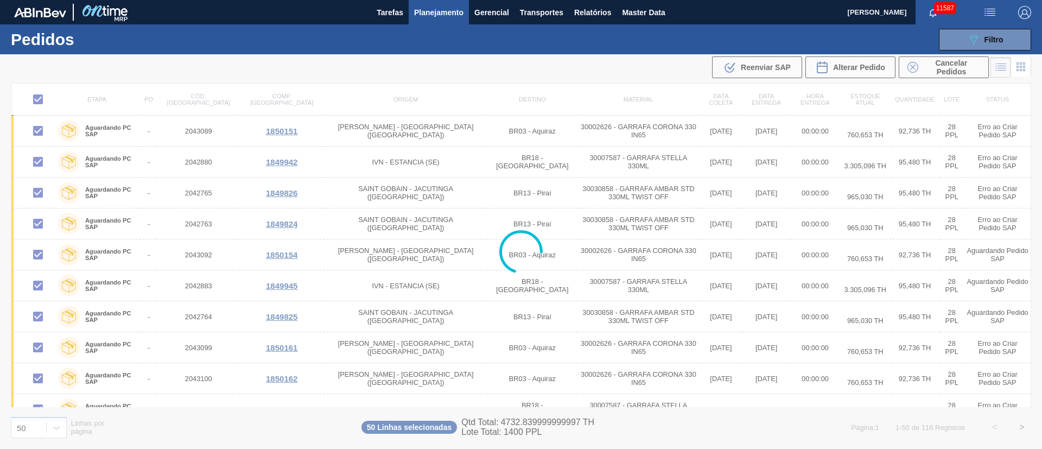
checkbox input "false"
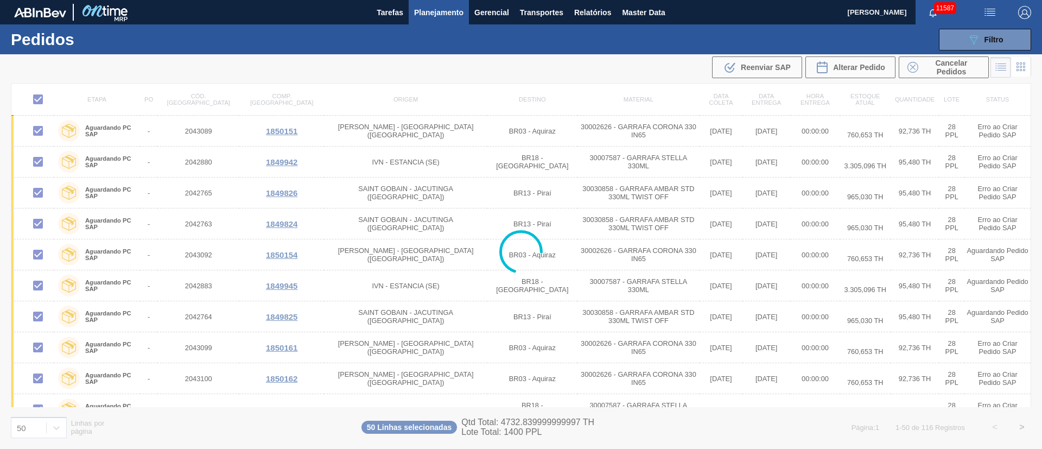
checkbox input "false"
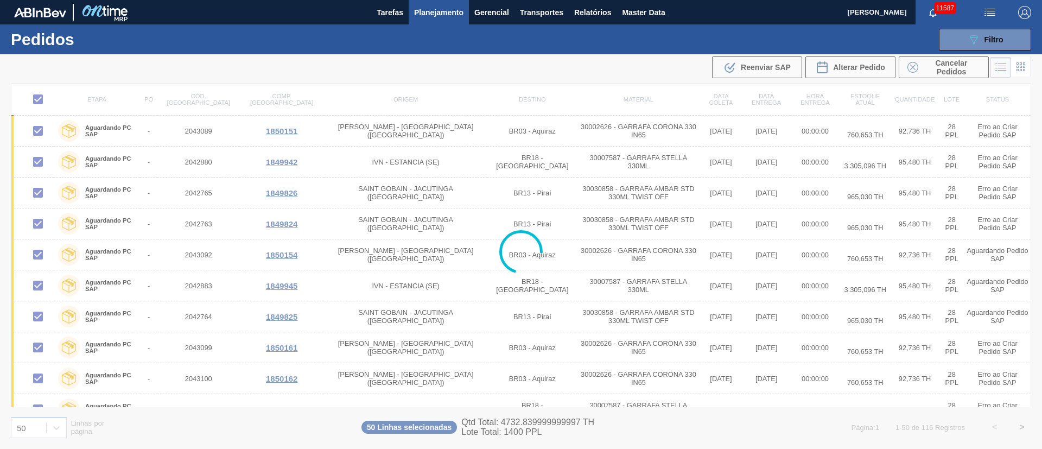
checkbox input "false"
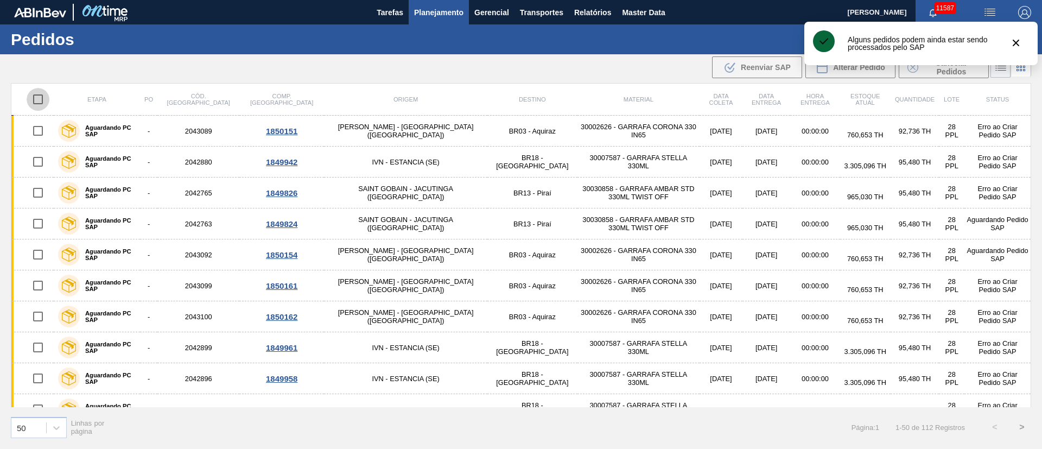
click at [42, 100] on input "checkbox" at bounding box center [38, 99] width 23 height 23
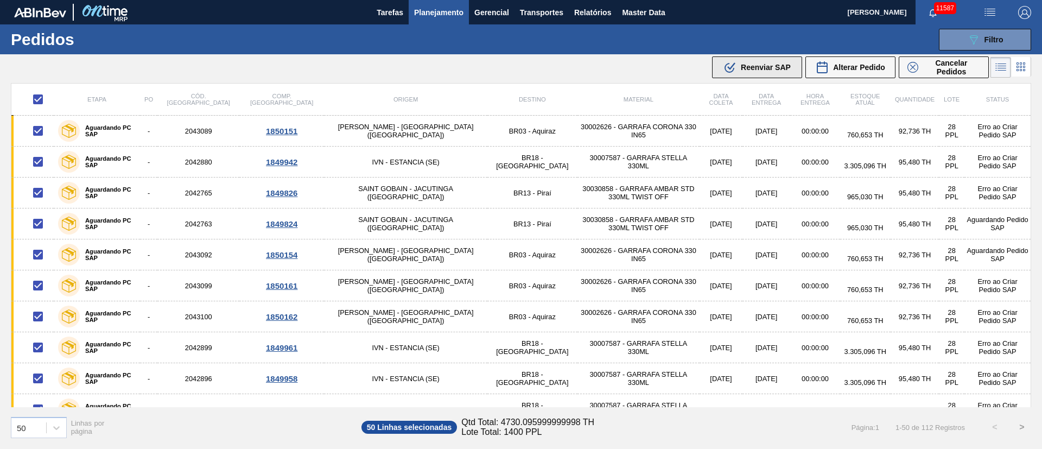
click at [762, 67] on span "Reenviar SAP" at bounding box center [766, 67] width 50 height 9
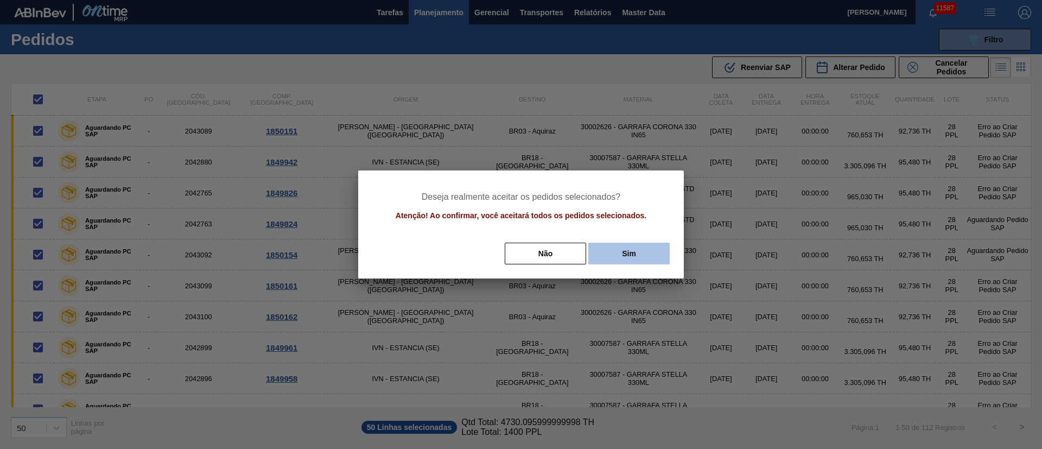
click at [624, 253] on button "Sim" at bounding box center [628, 254] width 81 height 22
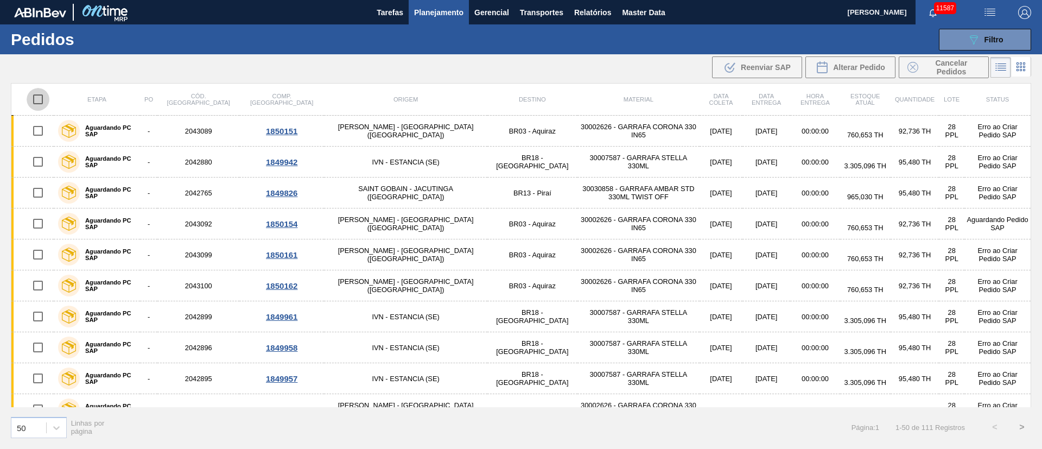
click at [42, 97] on input "checkbox" at bounding box center [38, 99] width 23 height 23
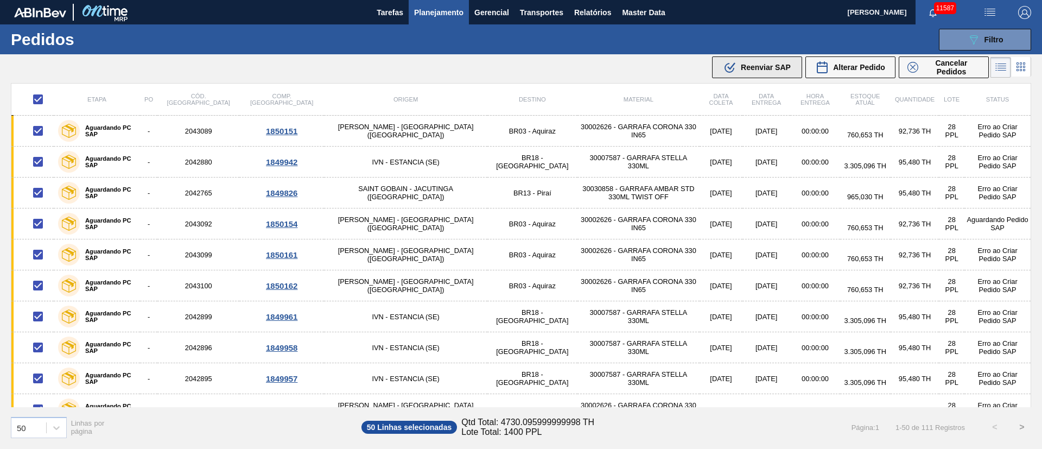
click at [762, 71] on span "Reenviar SAP" at bounding box center [766, 67] width 50 height 9
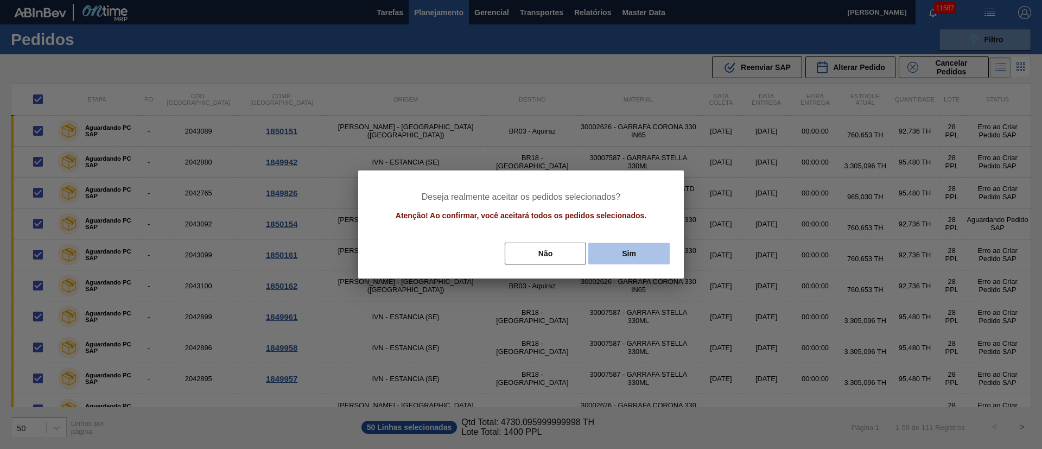
click at [633, 251] on button "Sim" at bounding box center [628, 254] width 81 height 22
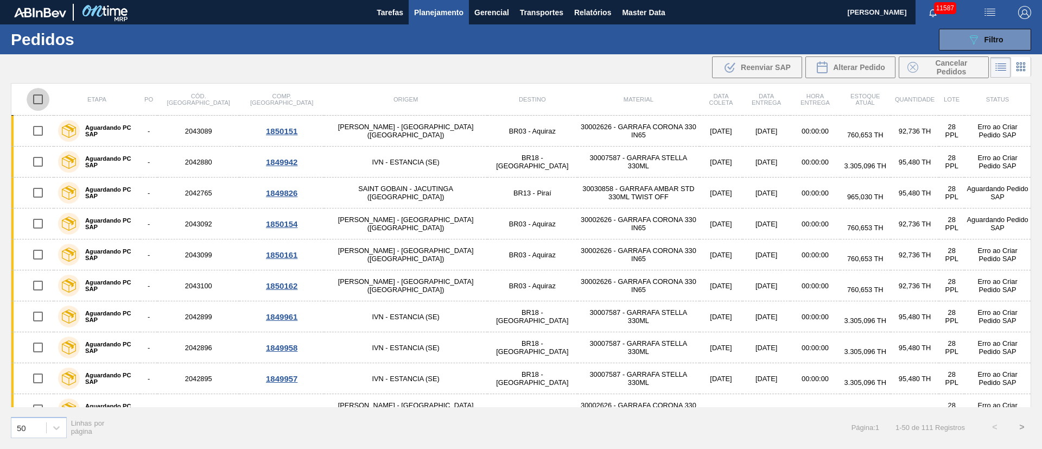
click at [35, 96] on input "checkbox" at bounding box center [38, 99] width 23 height 23
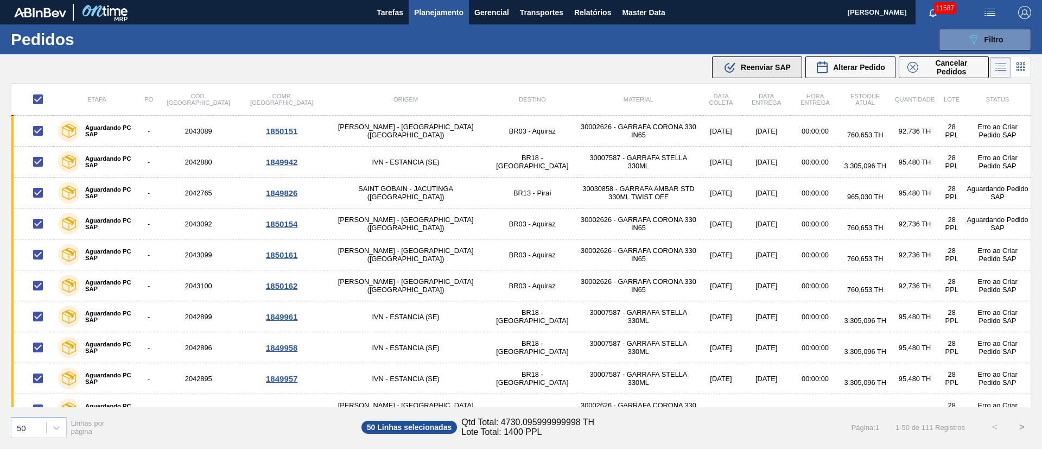
click at [775, 71] on span "Reenviar SAP" at bounding box center [766, 67] width 50 height 9
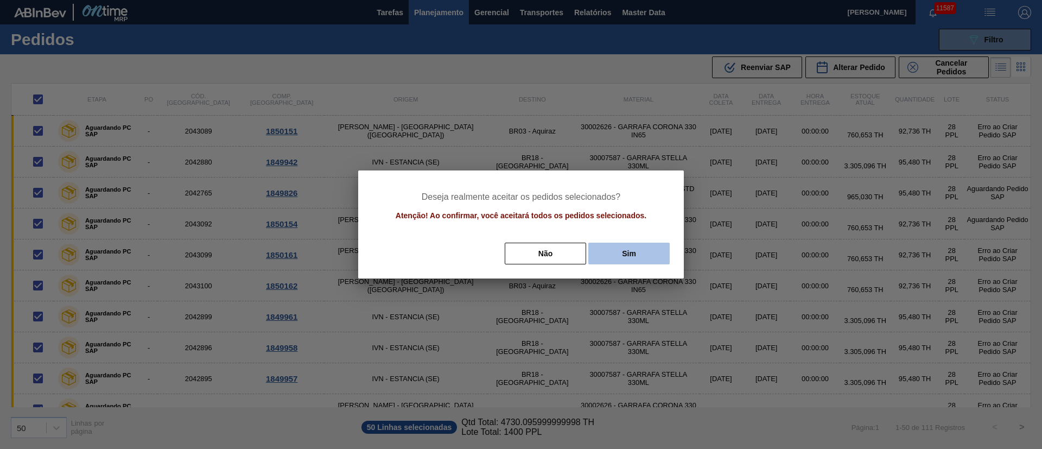
click at [611, 258] on button "Sim" at bounding box center [628, 254] width 81 height 22
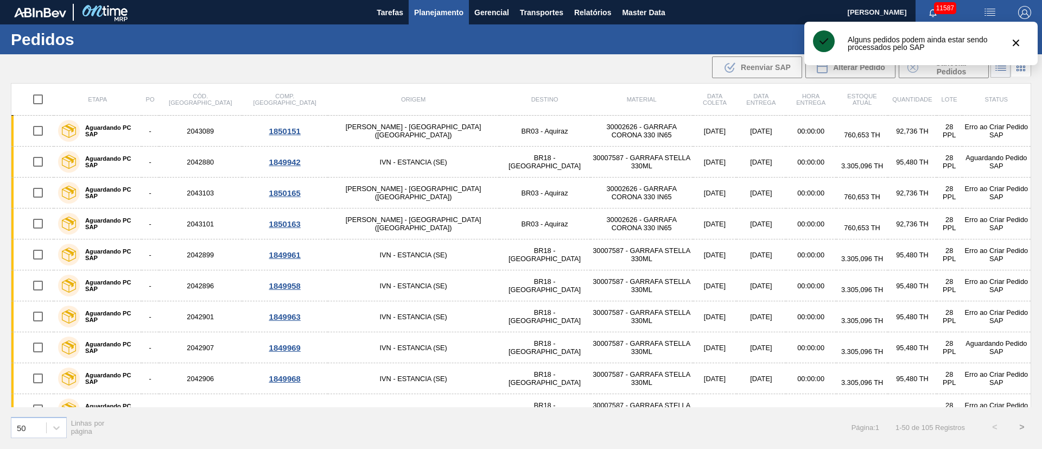
click at [39, 97] on input "checkbox" at bounding box center [38, 99] width 23 height 23
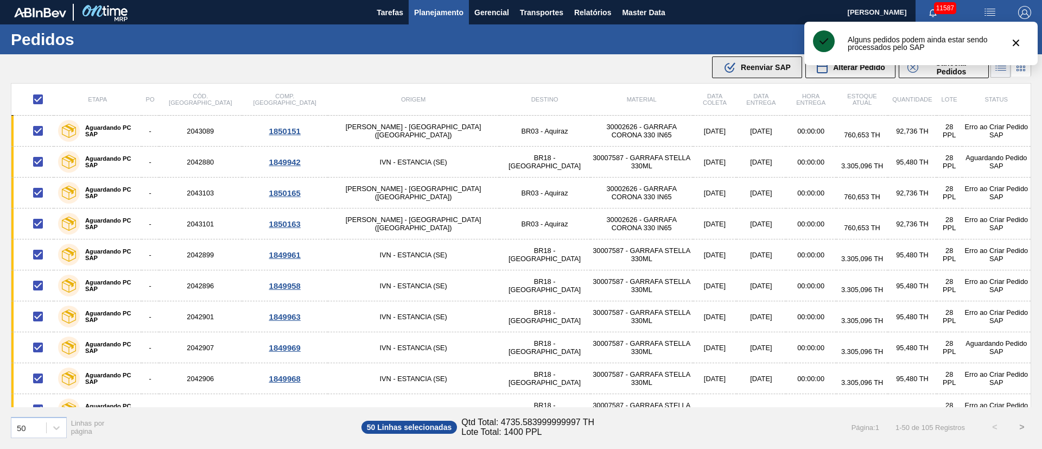
click at [767, 73] on div ".b{fill:var(--color-action-default)} Reenviar SAP" at bounding box center [756, 67] width 67 height 13
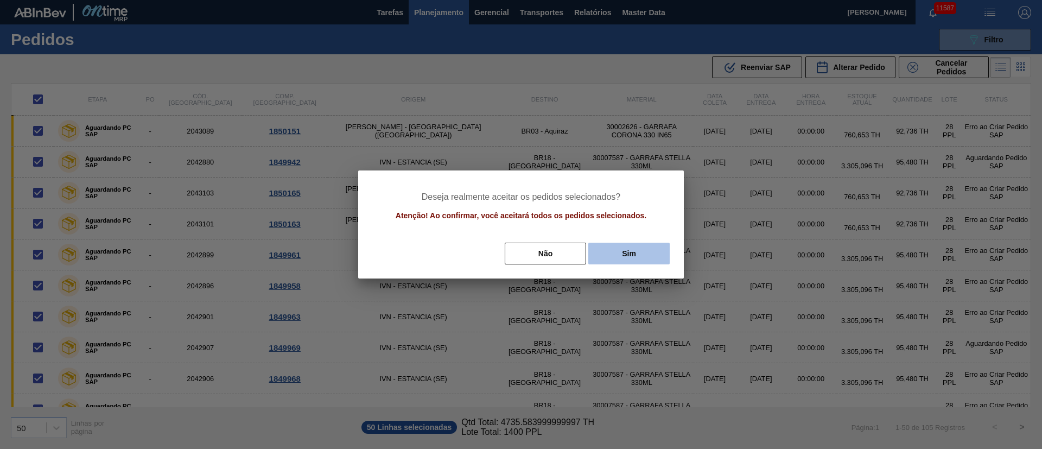
click at [647, 251] on button "Sim" at bounding box center [628, 254] width 81 height 22
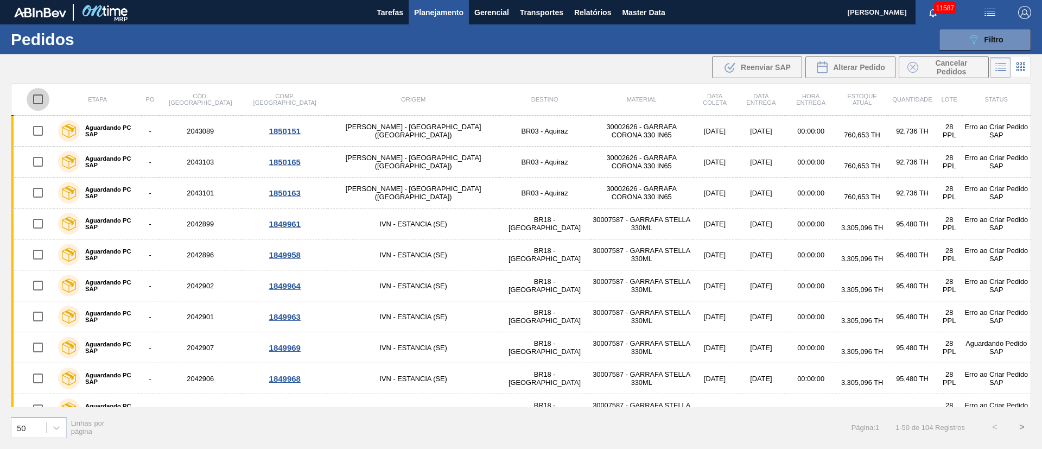
click at [39, 99] on input "checkbox" at bounding box center [38, 99] width 23 height 23
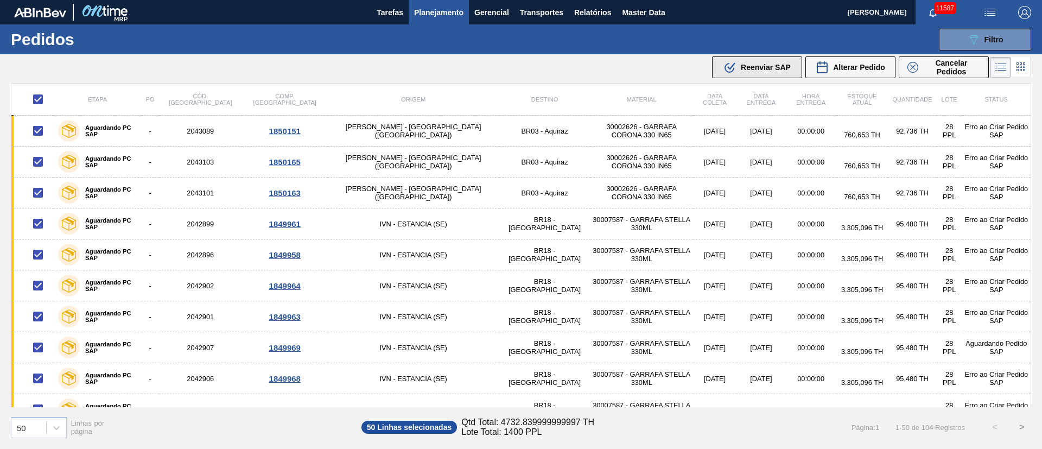
click at [763, 56] on button ".b{fill:var(--color-action-default)} Reenviar SAP" at bounding box center [757, 67] width 90 height 22
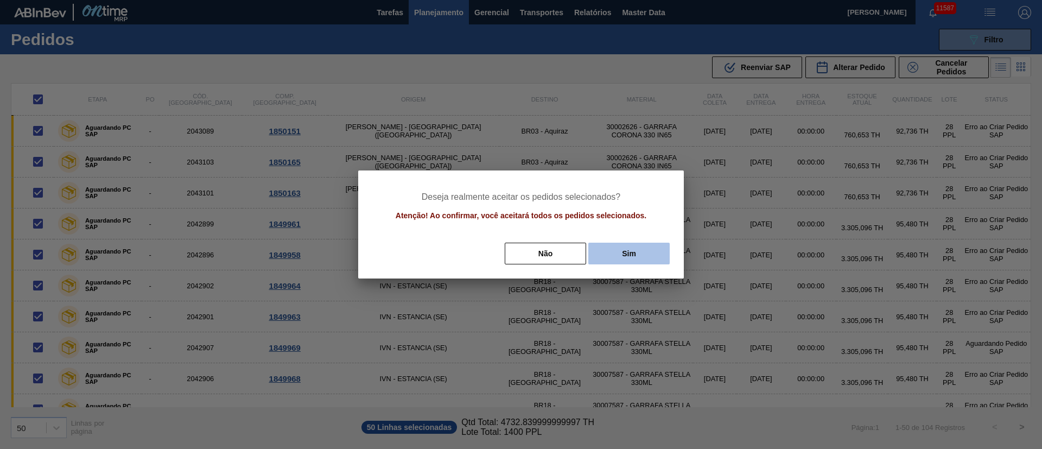
click at [640, 253] on button "Sim" at bounding box center [628, 254] width 81 height 22
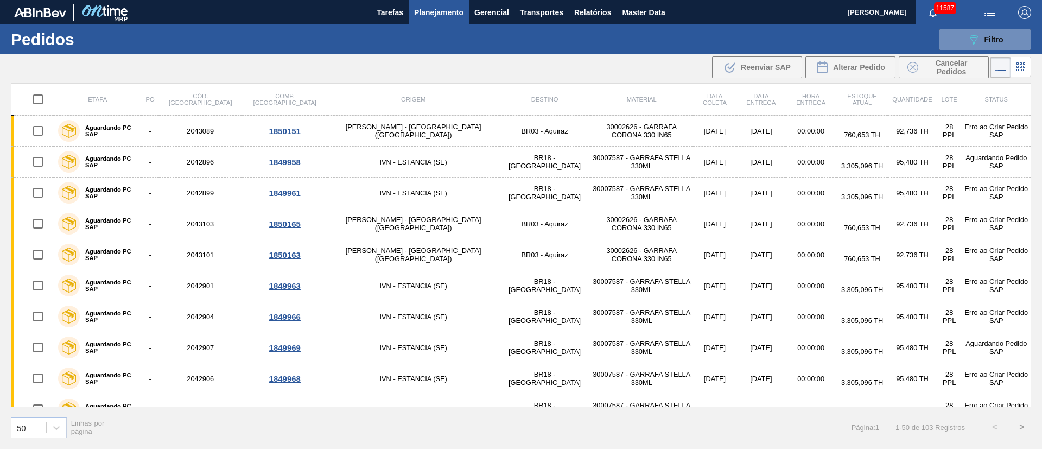
click at [41, 104] on input "checkbox" at bounding box center [38, 99] width 23 height 23
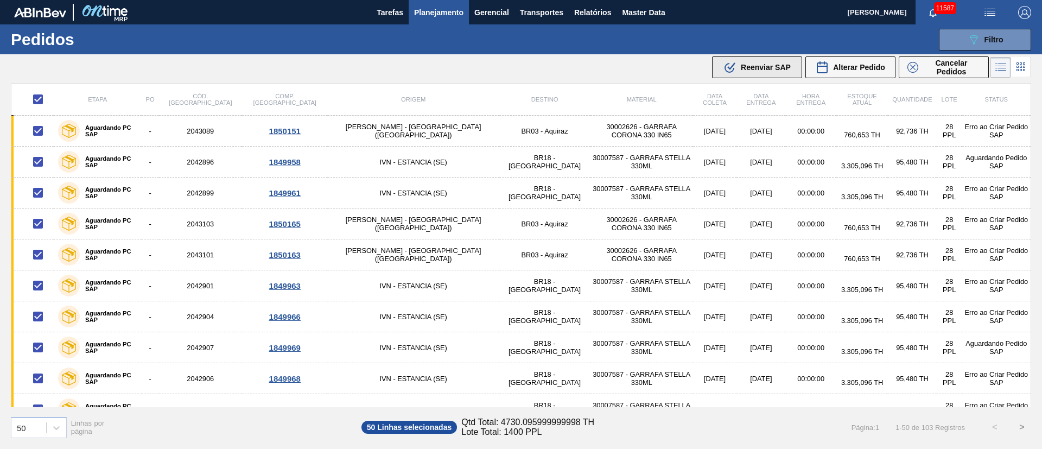
click at [773, 68] on span "Reenviar SAP" at bounding box center [766, 67] width 50 height 9
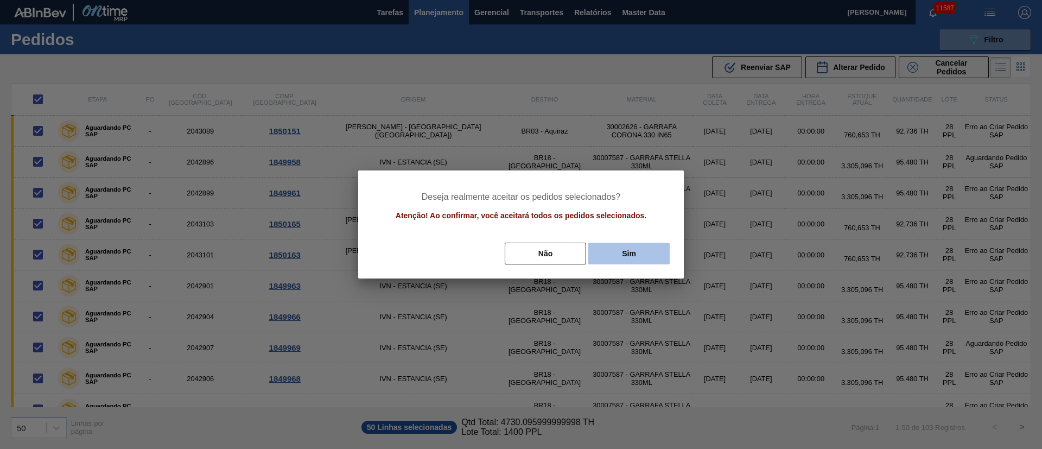
click at [635, 245] on button "Sim" at bounding box center [628, 254] width 81 height 22
